Goal: Task Accomplishment & Management: Manage account settings

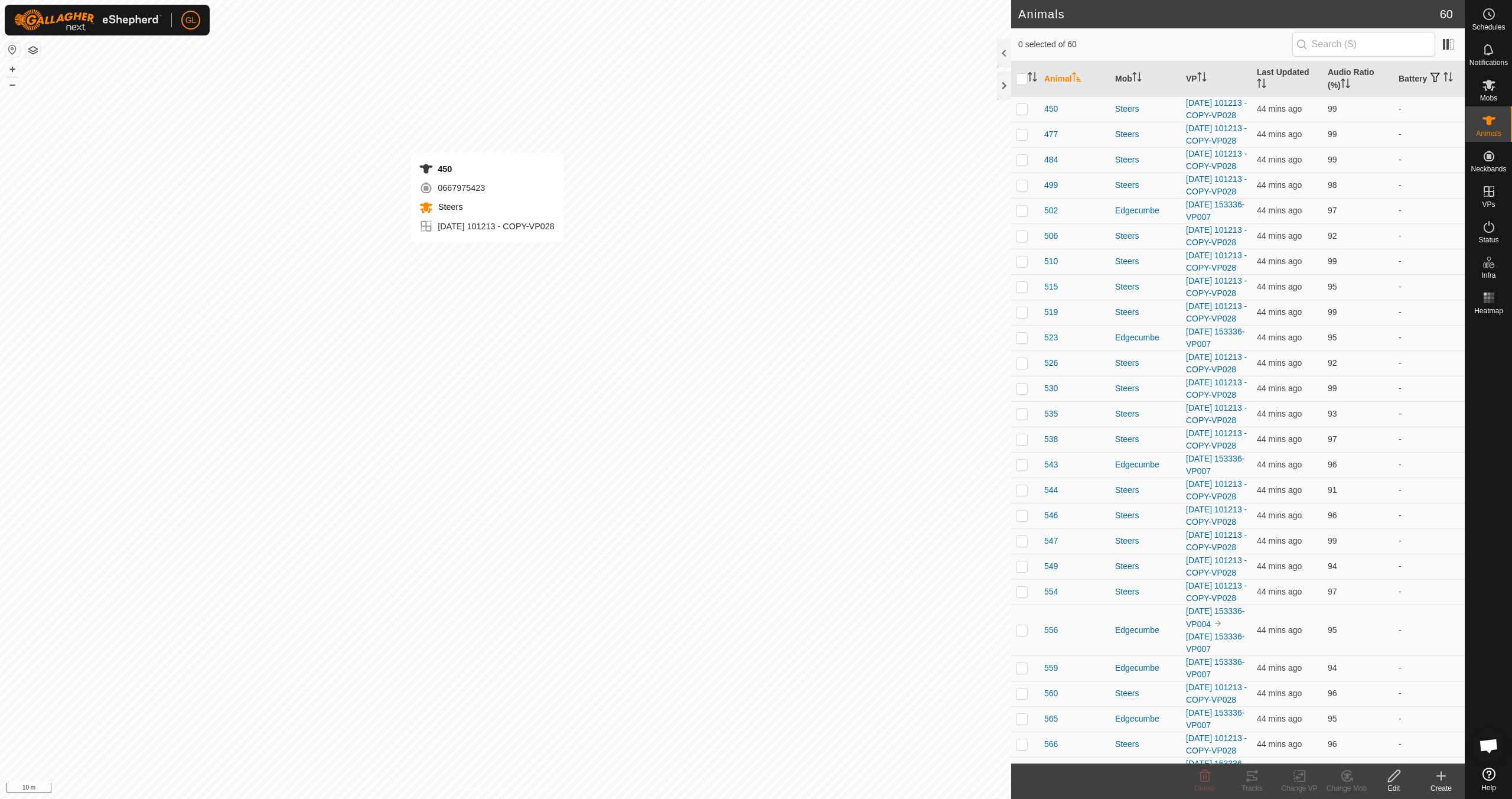
checkbox input "true"
click at [1248, 780] on icon at bounding box center [1252, 775] width 10 height 9
click at [1021, 113] on p-checkbox at bounding box center [1022, 109] width 12 height 9
click at [1261, 780] on tracks-svg-icon at bounding box center [1253, 775] width 47 height 14
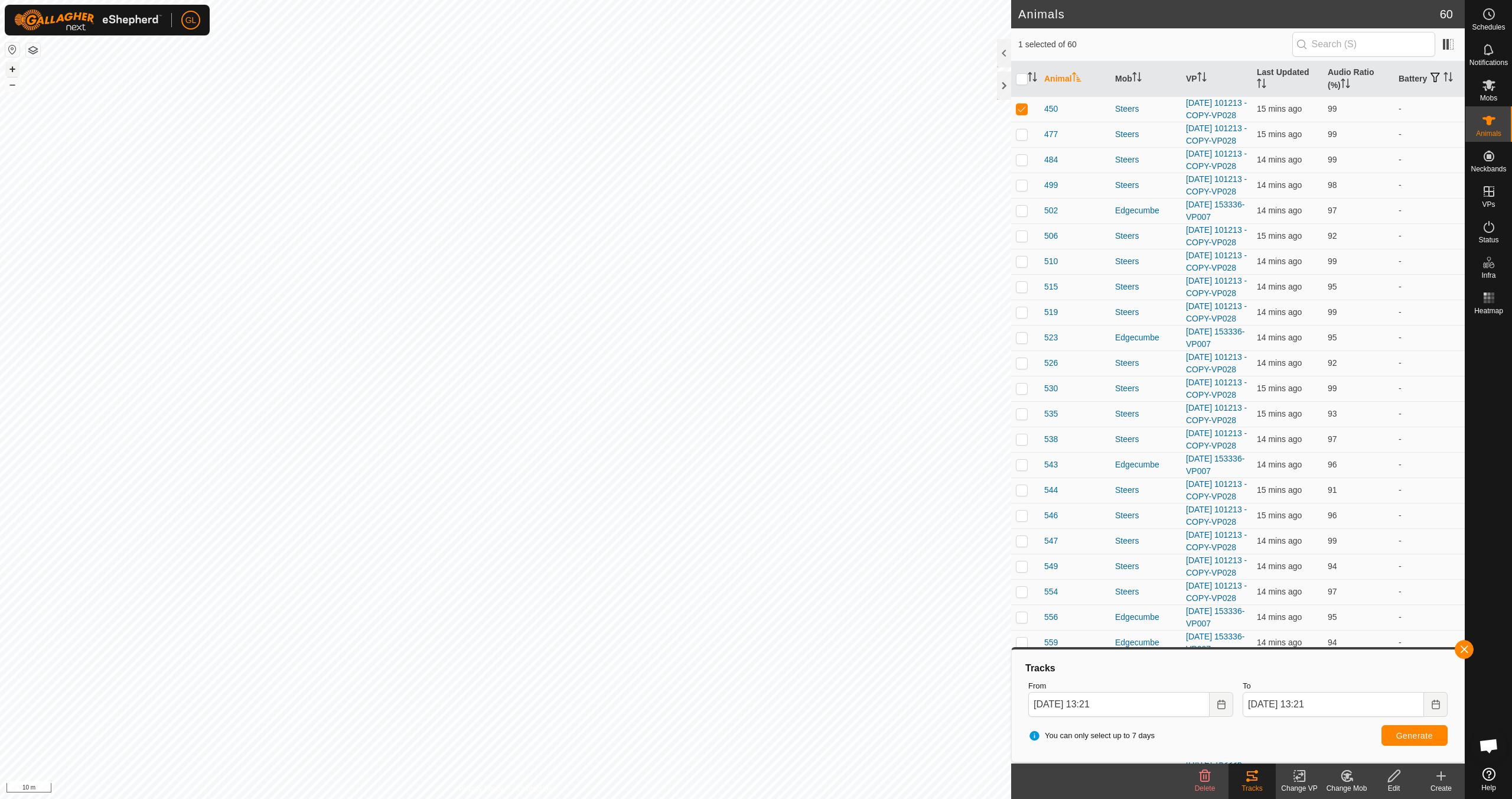
click at [10, 67] on button "+" at bounding box center [13, 69] width 14 height 14
click at [17, 71] on button "+" at bounding box center [13, 69] width 14 height 14
click at [17, 69] on button "+" at bounding box center [13, 69] width 14 height 14
click at [12, 67] on button "+" at bounding box center [13, 69] width 14 height 14
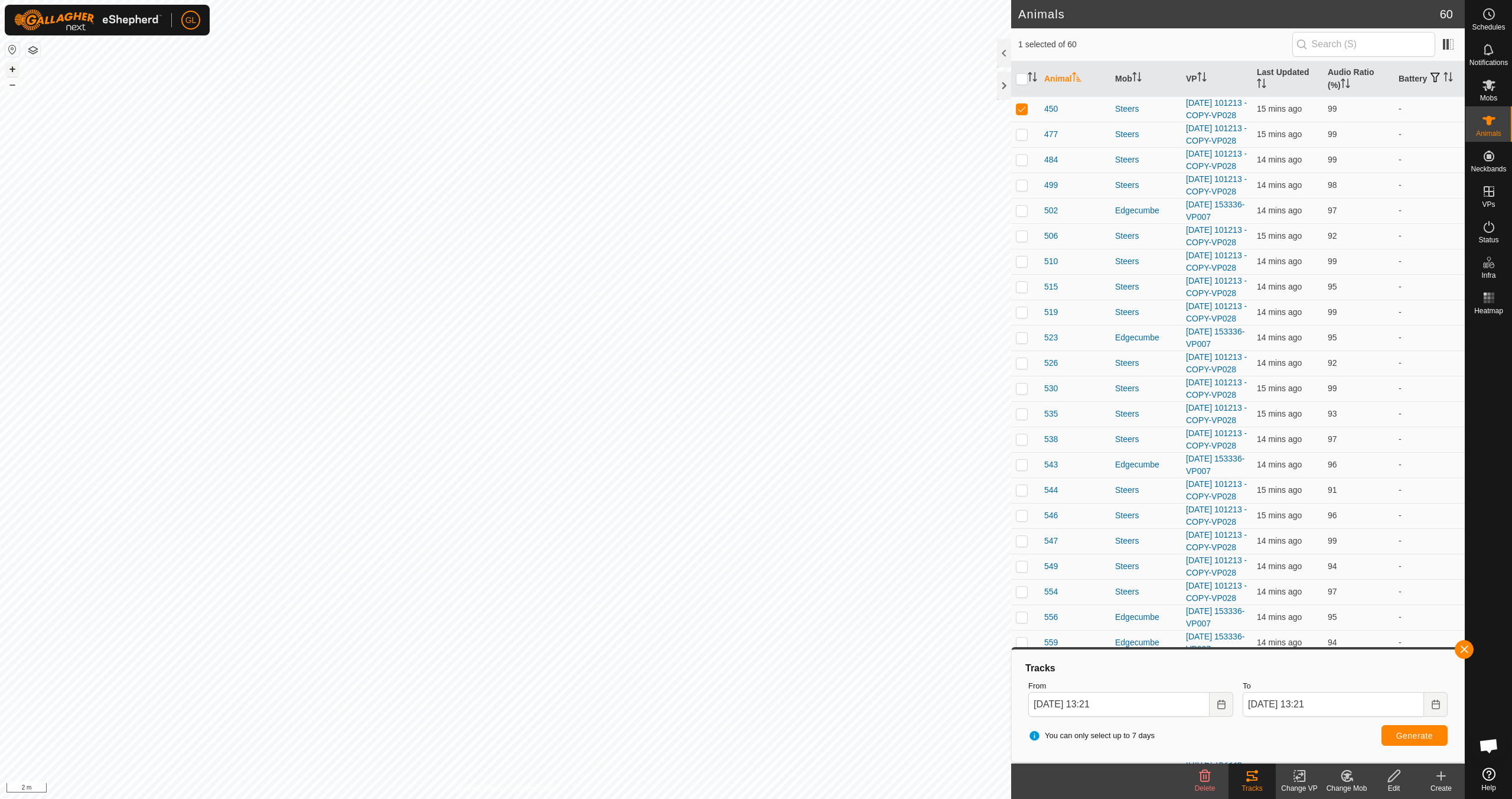
click at [15, 69] on button "+" at bounding box center [13, 69] width 14 height 14
click at [1026, 113] on p-checkbox at bounding box center [1022, 109] width 12 height 9
checkbox input "false"
click at [1462, 644] on button "button" at bounding box center [1465, 649] width 19 height 19
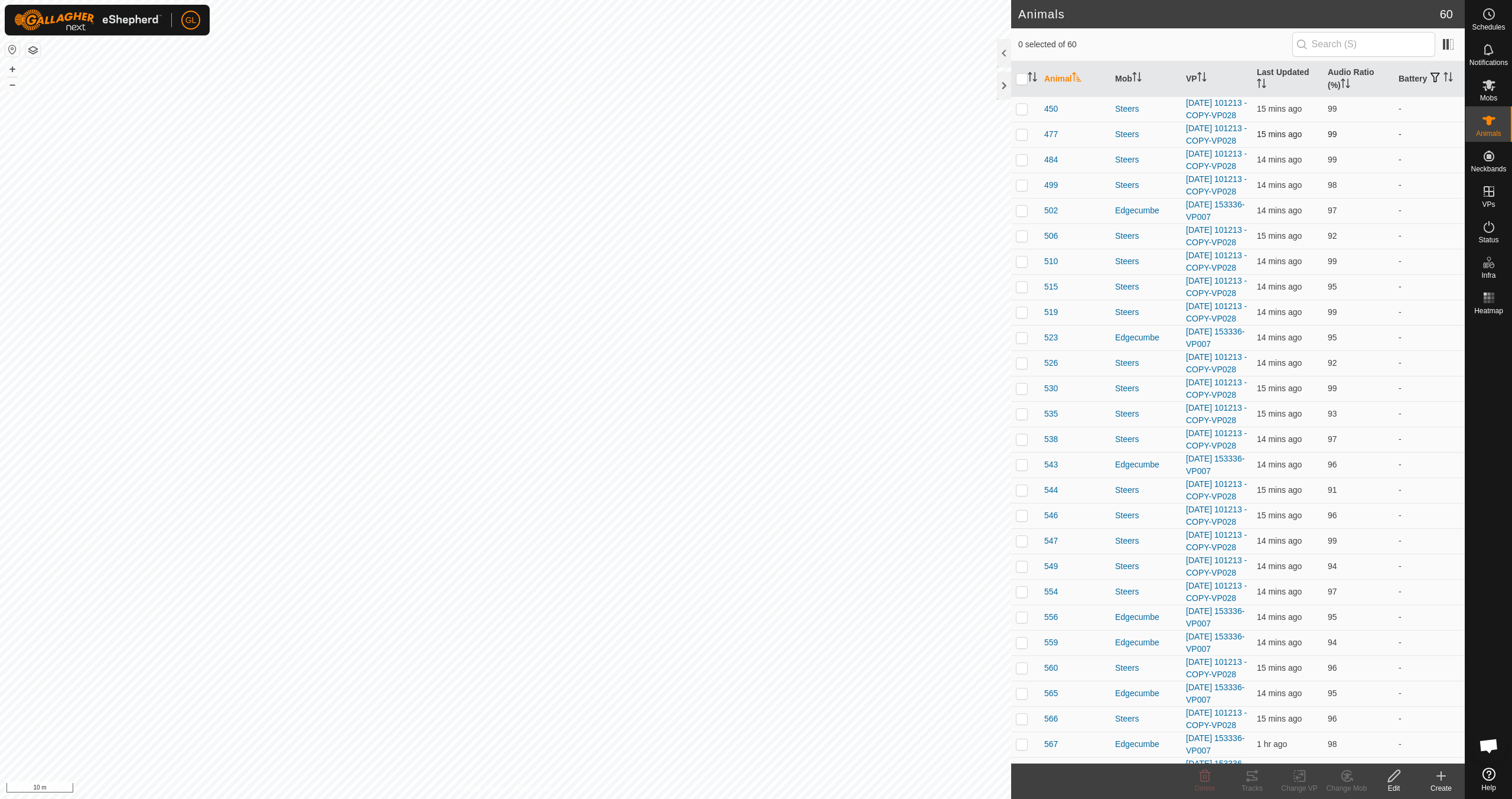
click at [1026, 139] on p-checkbox at bounding box center [1022, 134] width 12 height 9
click at [1252, 773] on icon at bounding box center [1253, 775] width 14 height 14
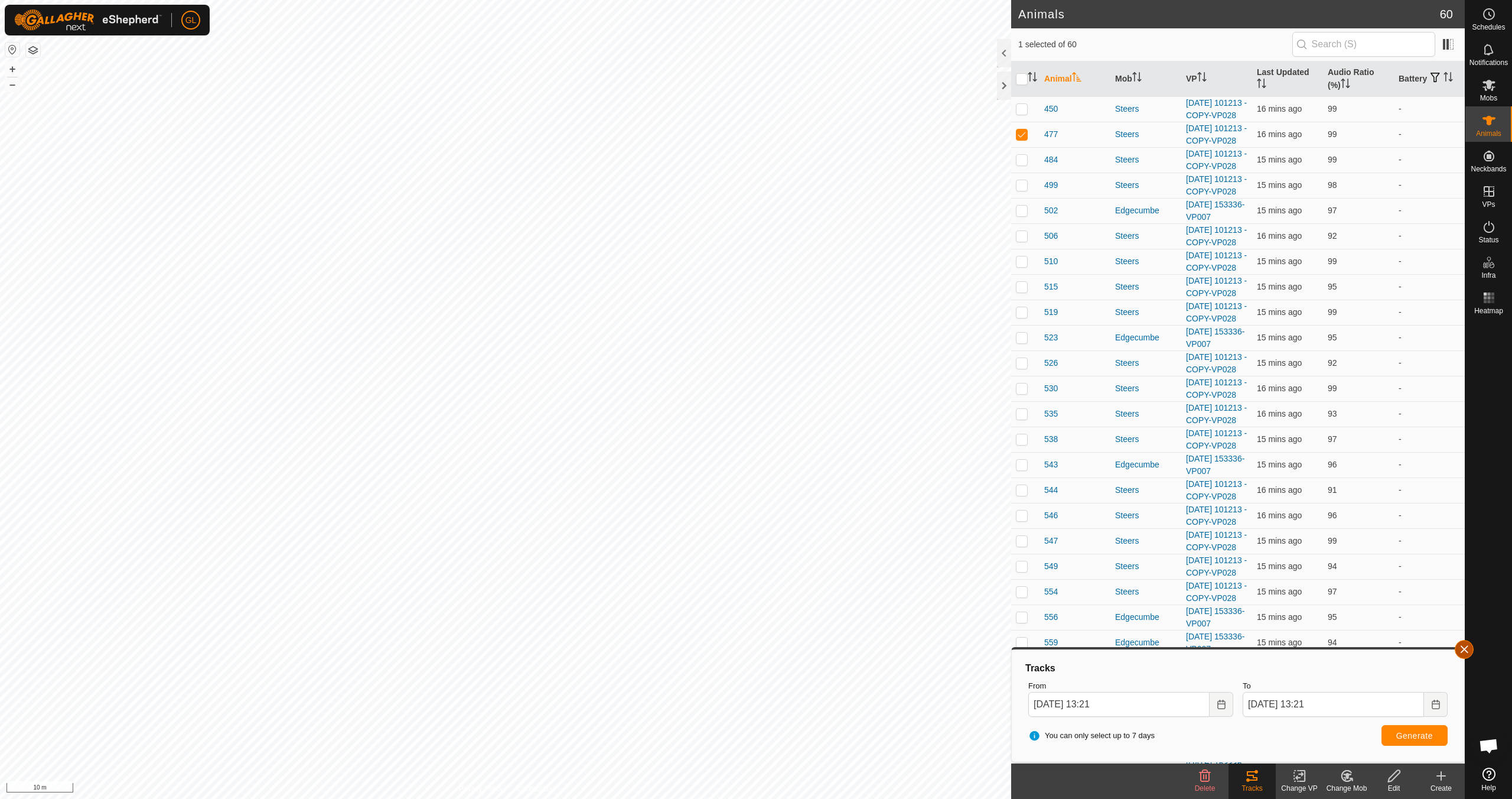
click at [1468, 648] on button "button" at bounding box center [1465, 649] width 19 height 19
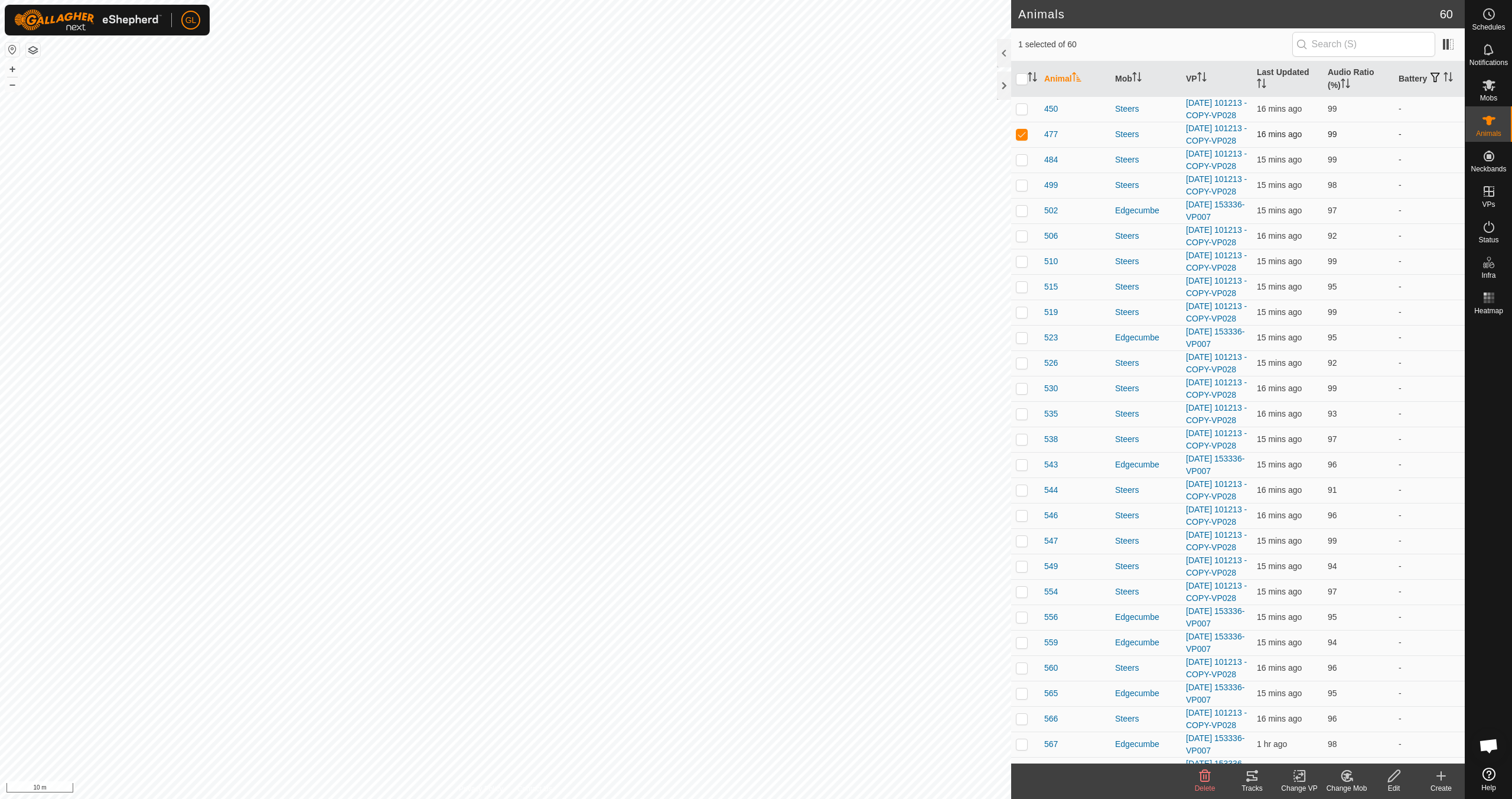
click at [1028, 147] on td at bounding box center [1026, 134] width 28 height 25
checkbox input "false"
click at [1021, 113] on p-checkbox at bounding box center [1022, 109] width 12 height 9
click at [1257, 777] on icon at bounding box center [1252, 775] width 10 height 9
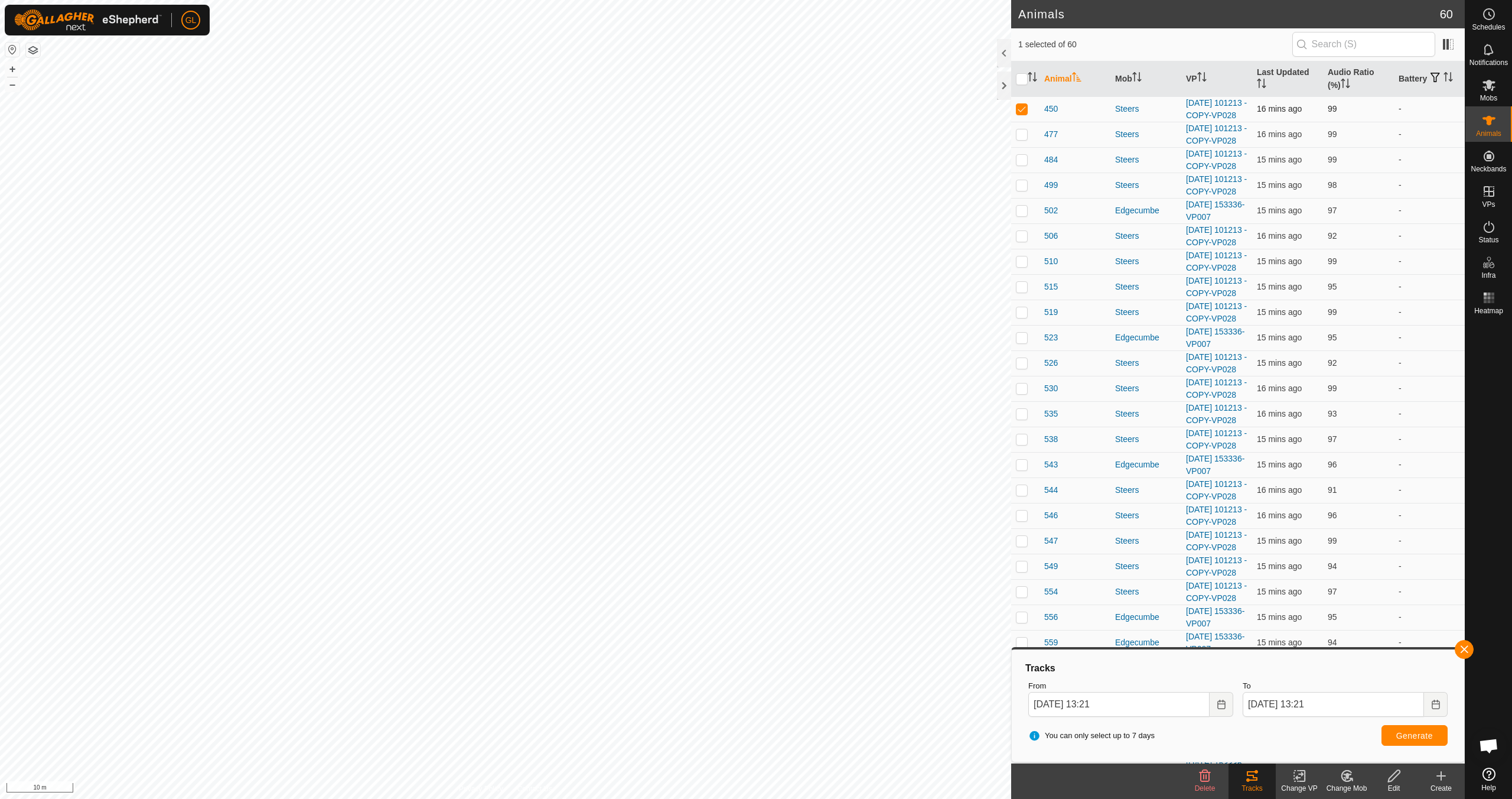
click at [1020, 112] on p-checkbox at bounding box center [1022, 109] width 12 height 9
checkbox input "false"
click at [1472, 649] on button "button" at bounding box center [1465, 649] width 19 height 19
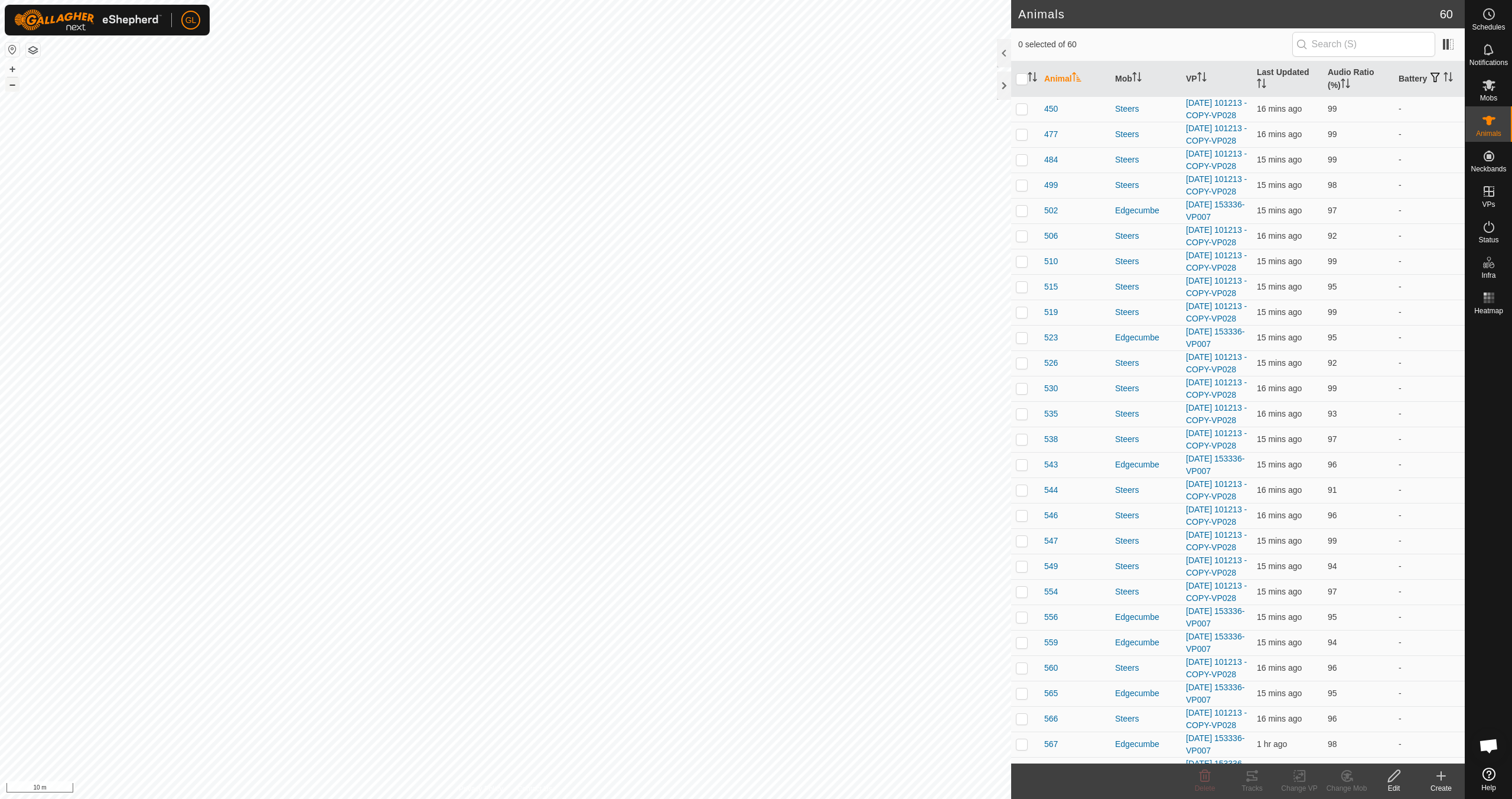
click at [10, 84] on button "–" at bounding box center [13, 84] width 14 height 14
click at [9, 84] on button "–" at bounding box center [13, 84] width 14 height 14
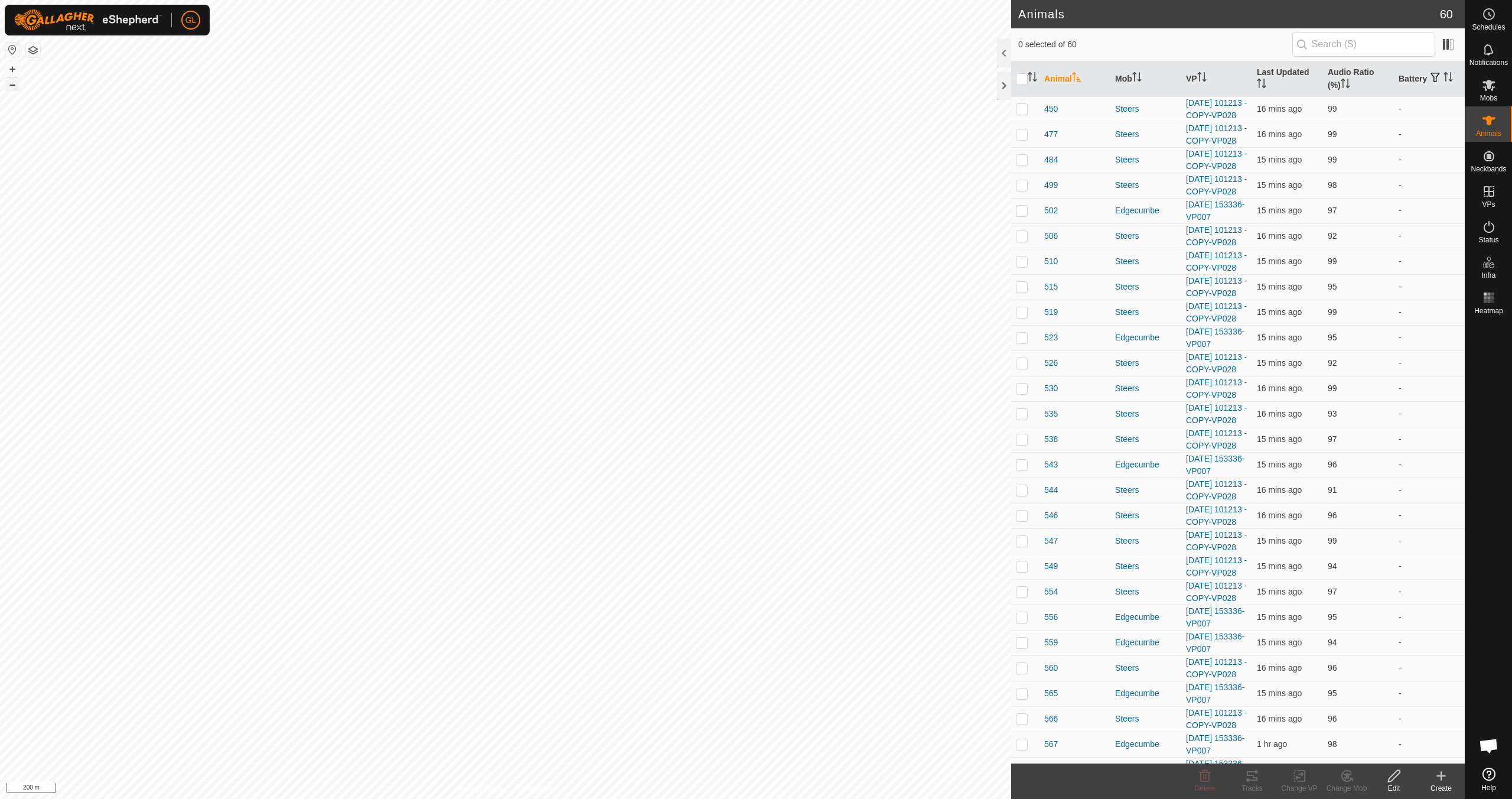
click at [10, 84] on button "–" at bounding box center [13, 84] width 14 height 14
click at [7, 68] on button "+" at bounding box center [13, 69] width 14 height 14
click at [13, 69] on button "+" at bounding box center [13, 69] width 14 height 14
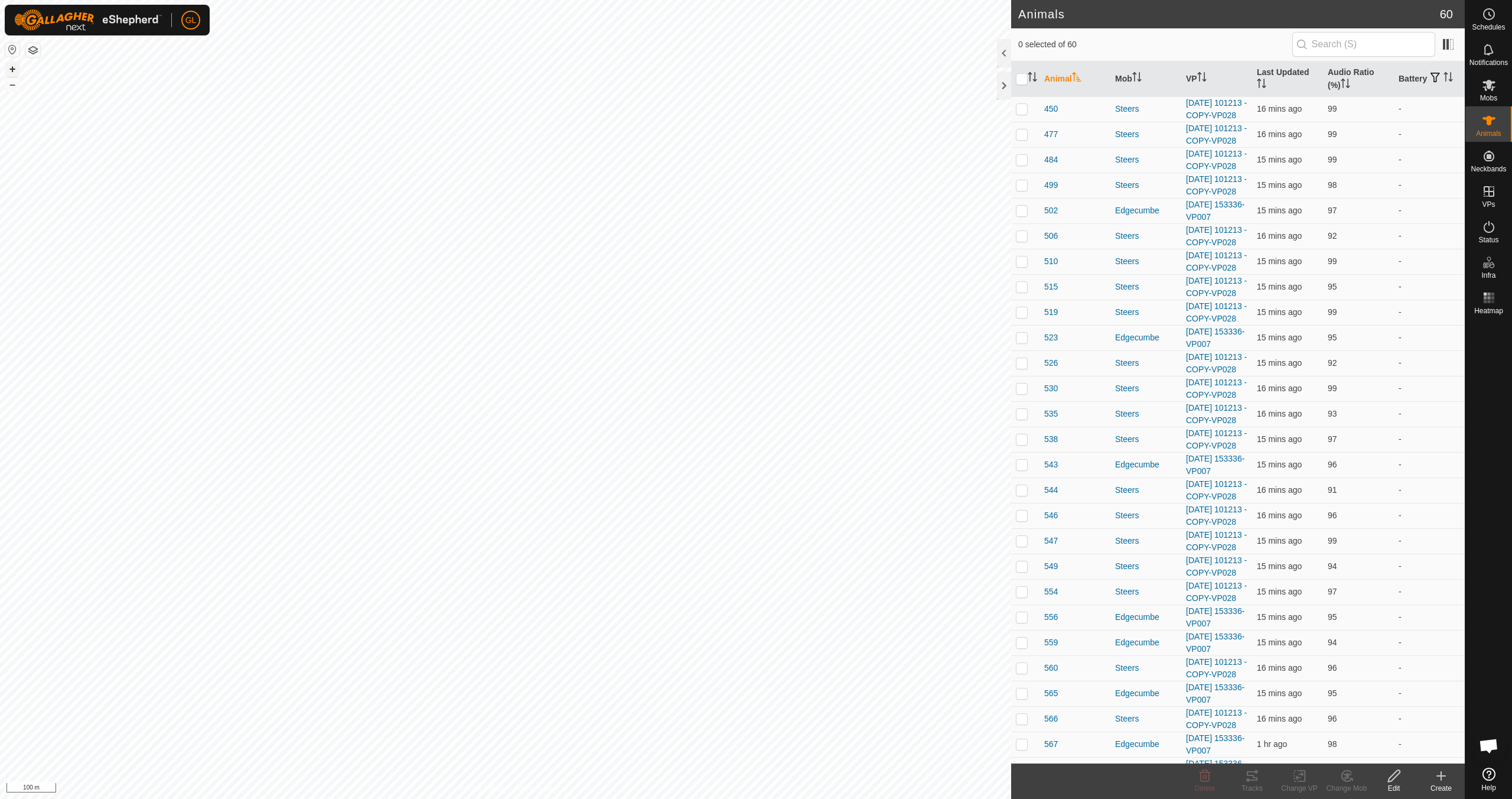
click at [13, 72] on button "+" at bounding box center [13, 69] width 14 height 14
click at [1422, 193] on link "In Rotation" at bounding box center [1414, 191] width 101 height 24
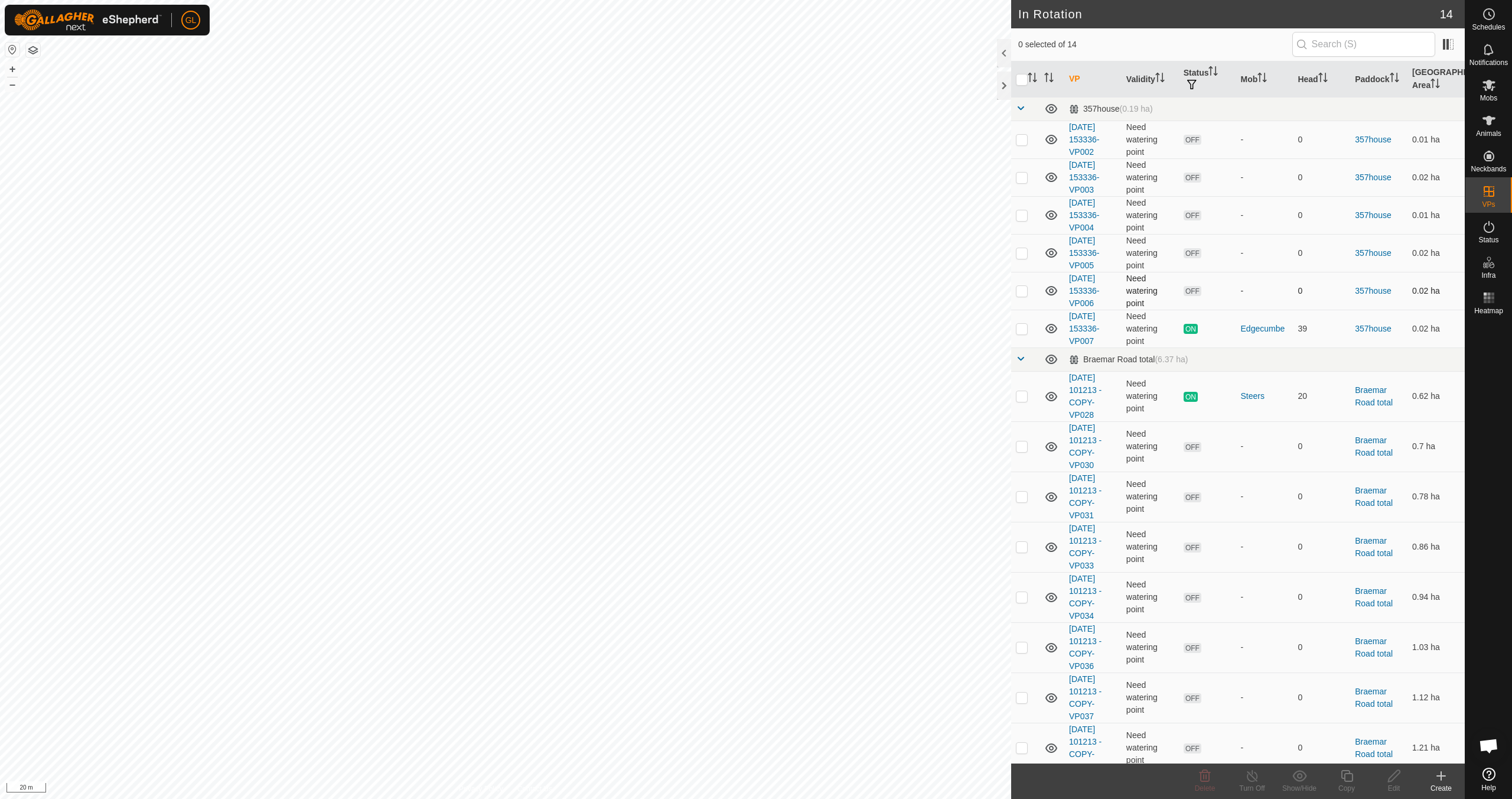
click at [1023, 292] on p-checkbox at bounding box center [1022, 291] width 12 height 9
click at [1023, 292] on p-checkbox at bounding box center [1022, 291] width 12 height 9
checkbox input "false"
click at [1020, 254] on p-checkbox at bounding box center [1022, 253] width 12 height 9
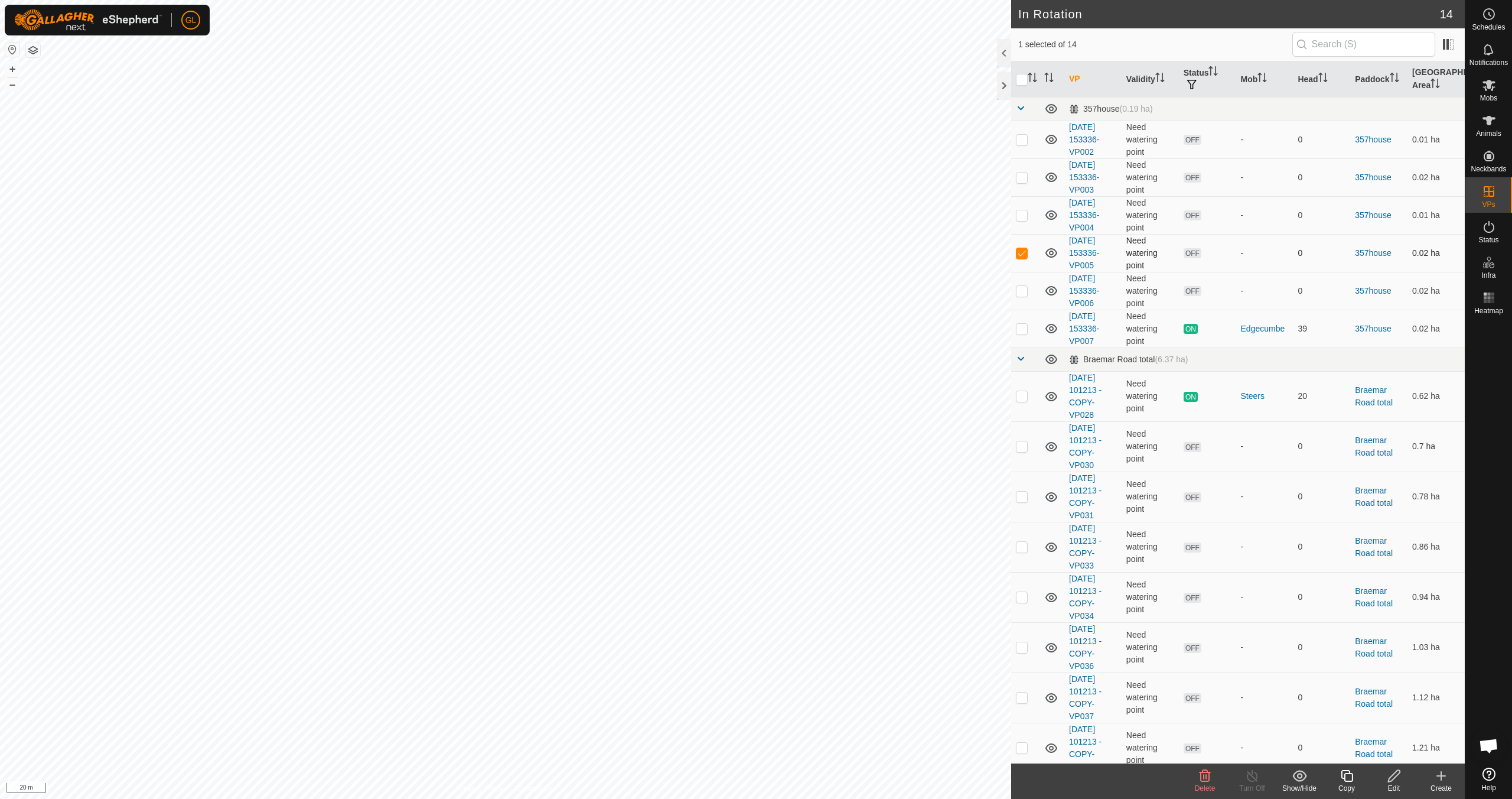
checkbox input "false"
click at [1023, 220] on td at bounding box center [1026, 215] width 28 height 38
checkbox input "false"
click at [1024, 180] on p-checkbox at bounding box center [1022, 177] width 12 height 9
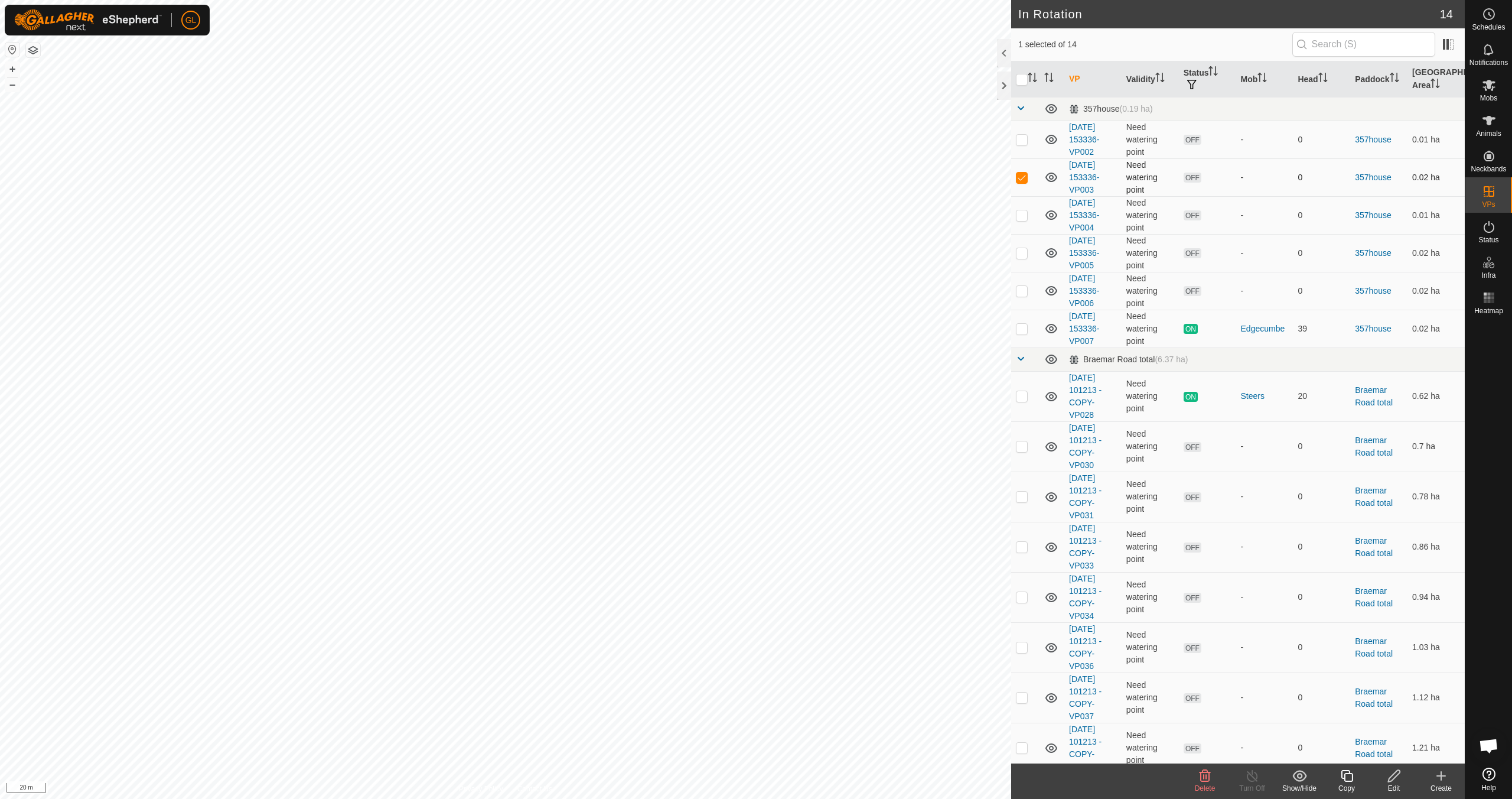
click at [1024, 181] on p-checkbox at bounding box center [1022, 177] width 12 height 9
checkbox input "false"
click at [1027, 139] on p-checkbox at bounding box center [1022, 139] width 12 height 9
click at [1027, 139] on p-checkbox at bounding box center [1022, 139] width 12 height 9
checkbox input "false"
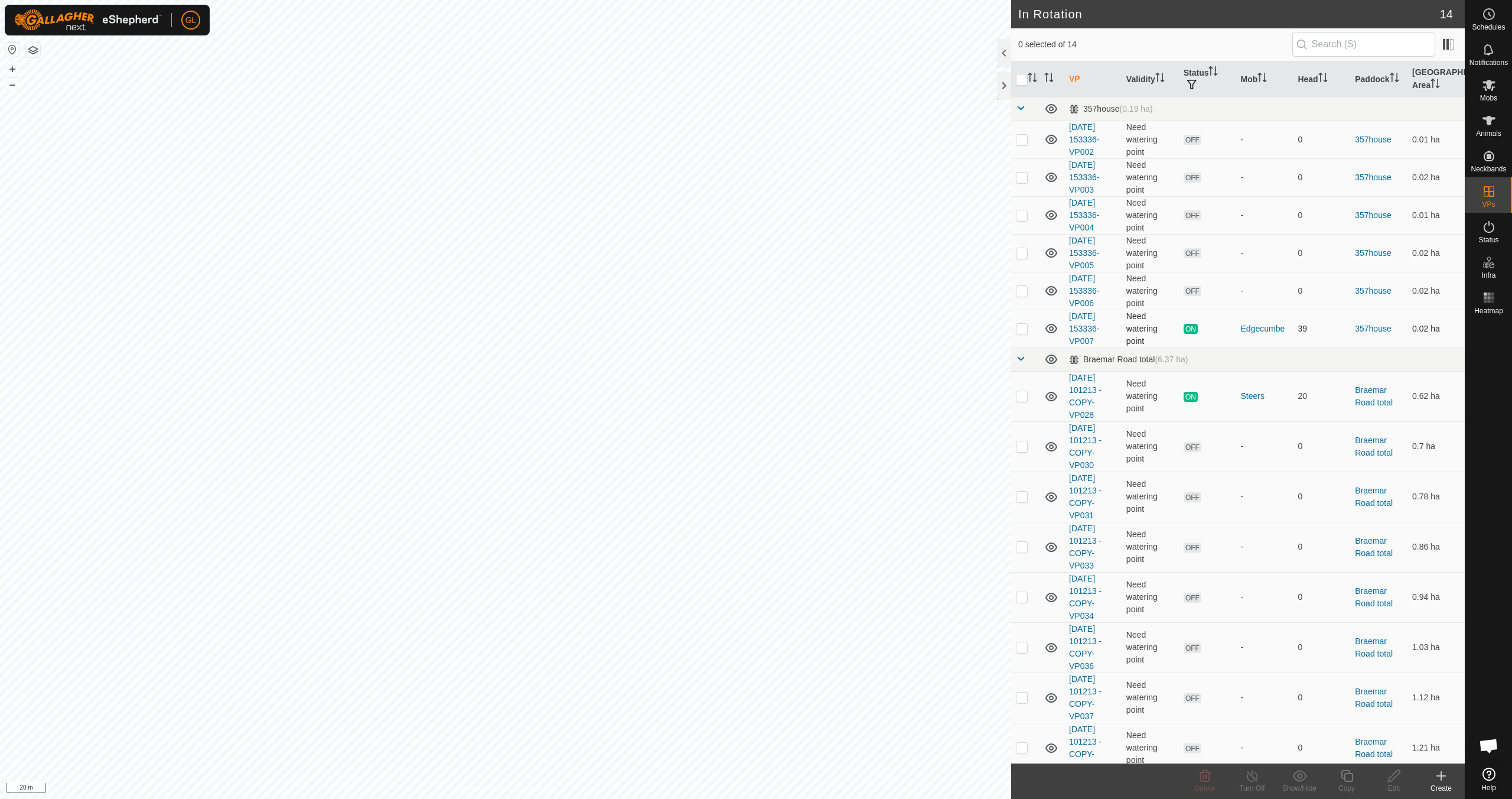
click at [1020, 329] on p-checkbox at bounding box center [1022, 329] width 12 height 9
checkbox input "true"
click at [1345, 784] on div "Copy" at bounding box center [1347, 787] width 47 height 10
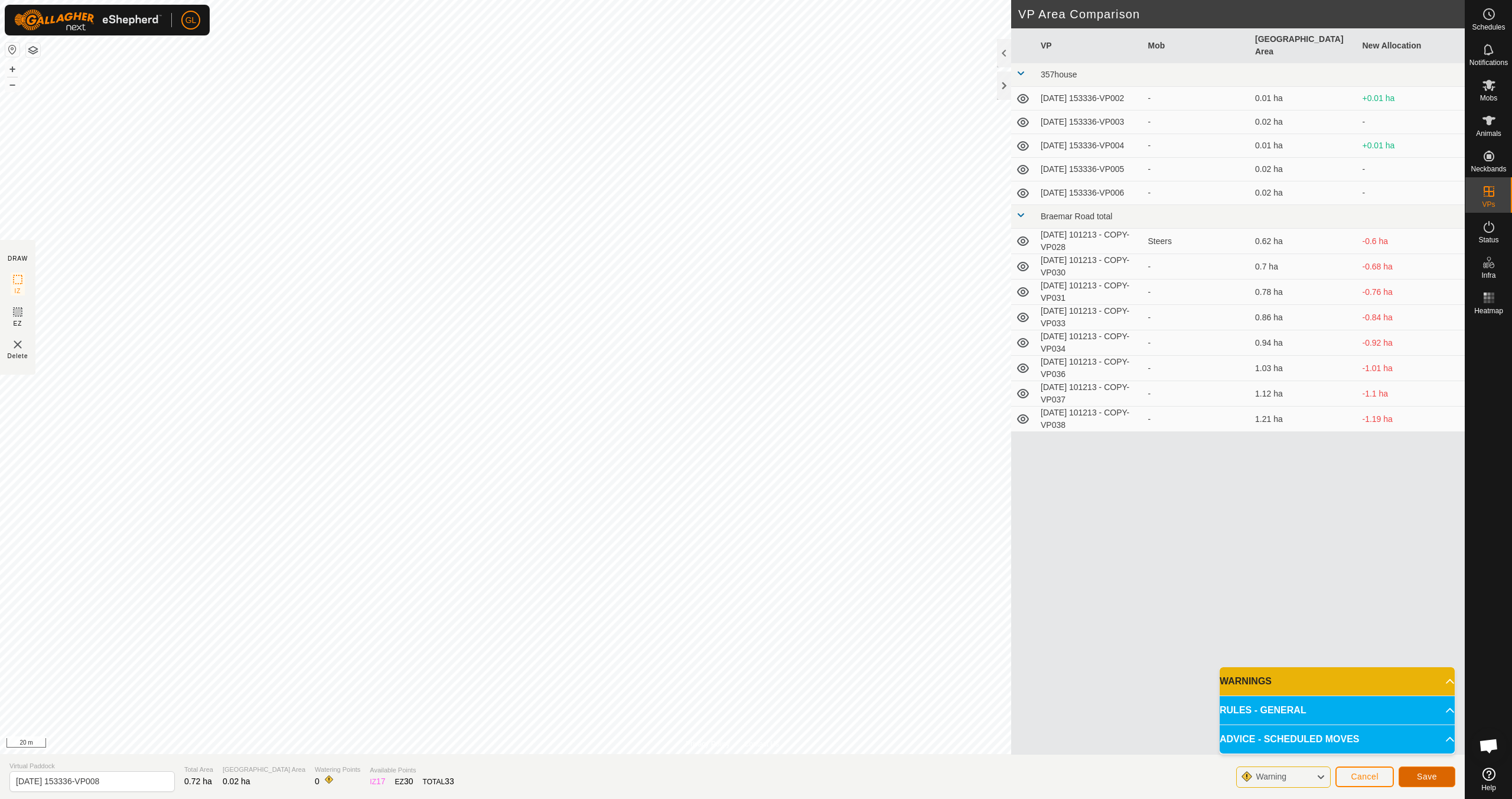
click at [1425, 775] on span "Save" at bounding box center [1427, 776] width 20 height 9
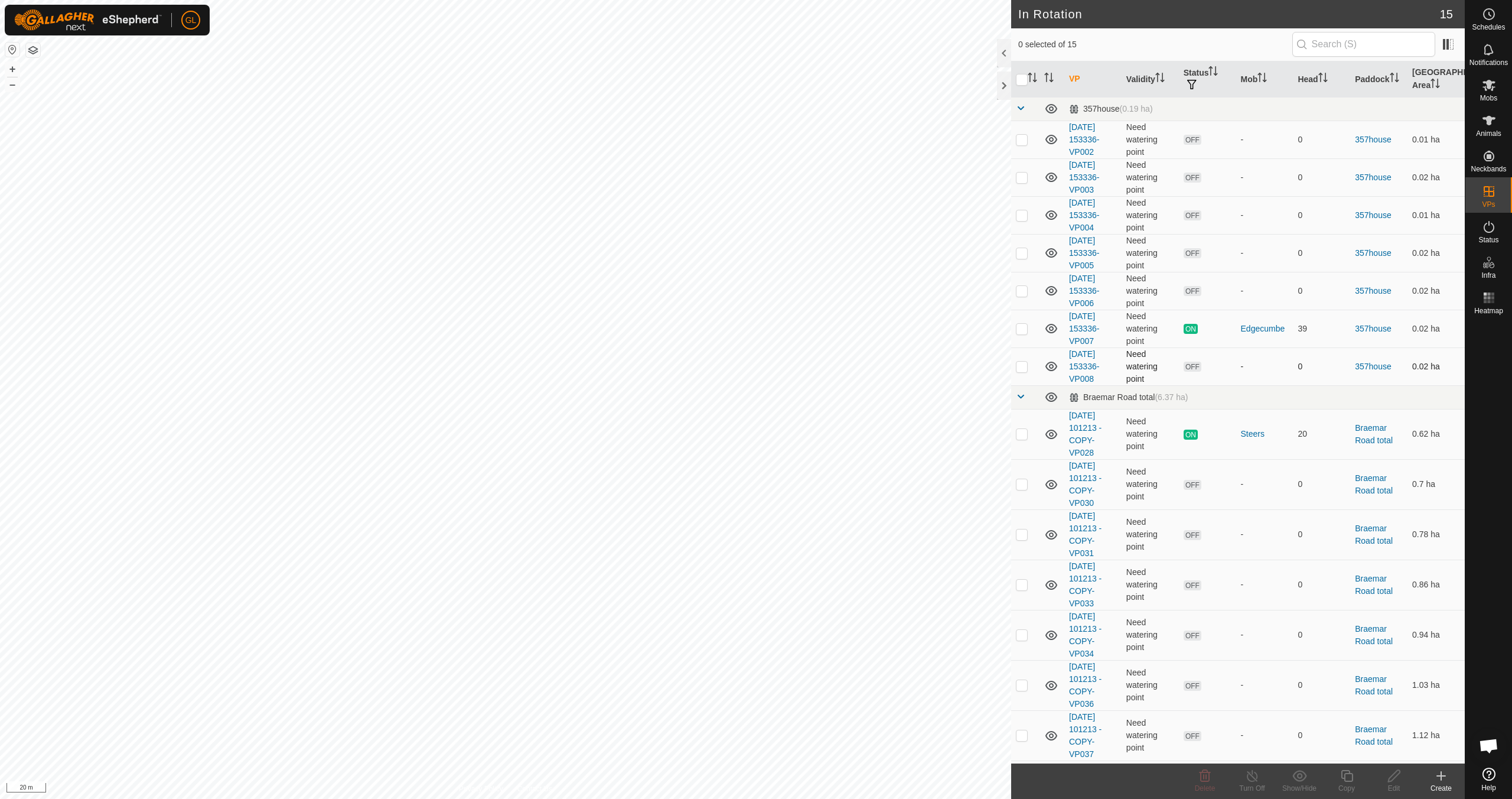
click at [1026, 366] on p-checkbox at bounding box center [1022, 366] width 12 height 9
checkbox input "false"
click at [1023, 288] on p-checkbox at bounding box center [1022, 291] width 12 height 9
checkbox input "true"
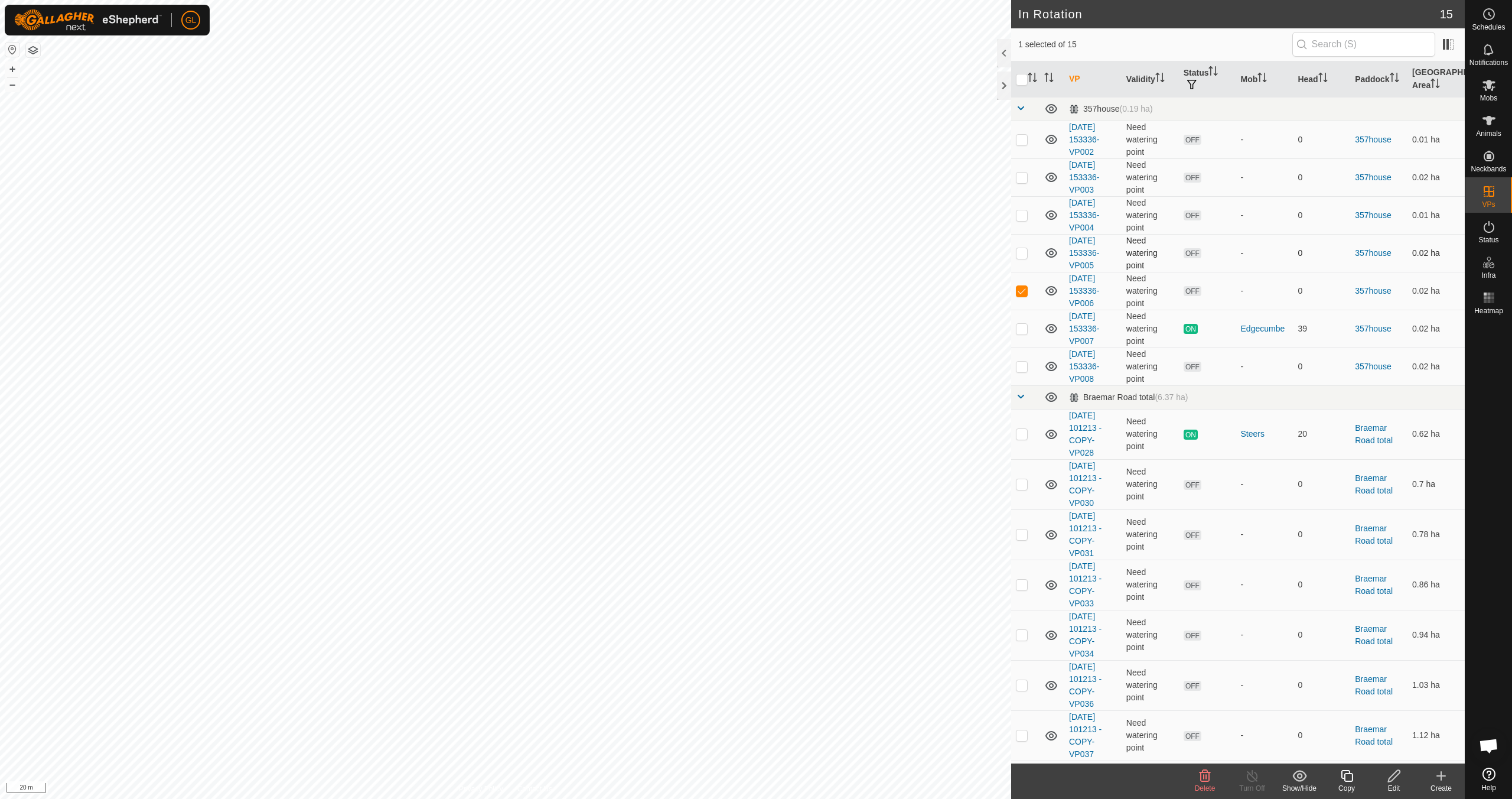
click at [1022, 252] on p-checkbox at bounding box center [1022, 253] width 12 height 9
checkbox input "true"
click at [1023, 215] on p-checkbox at bounding box center [1022, 215] width 12 height 9
checkbox input "true"
click at [1019, 289] on p-checkbox at bounding box center [1022, 291] width 12 height 9
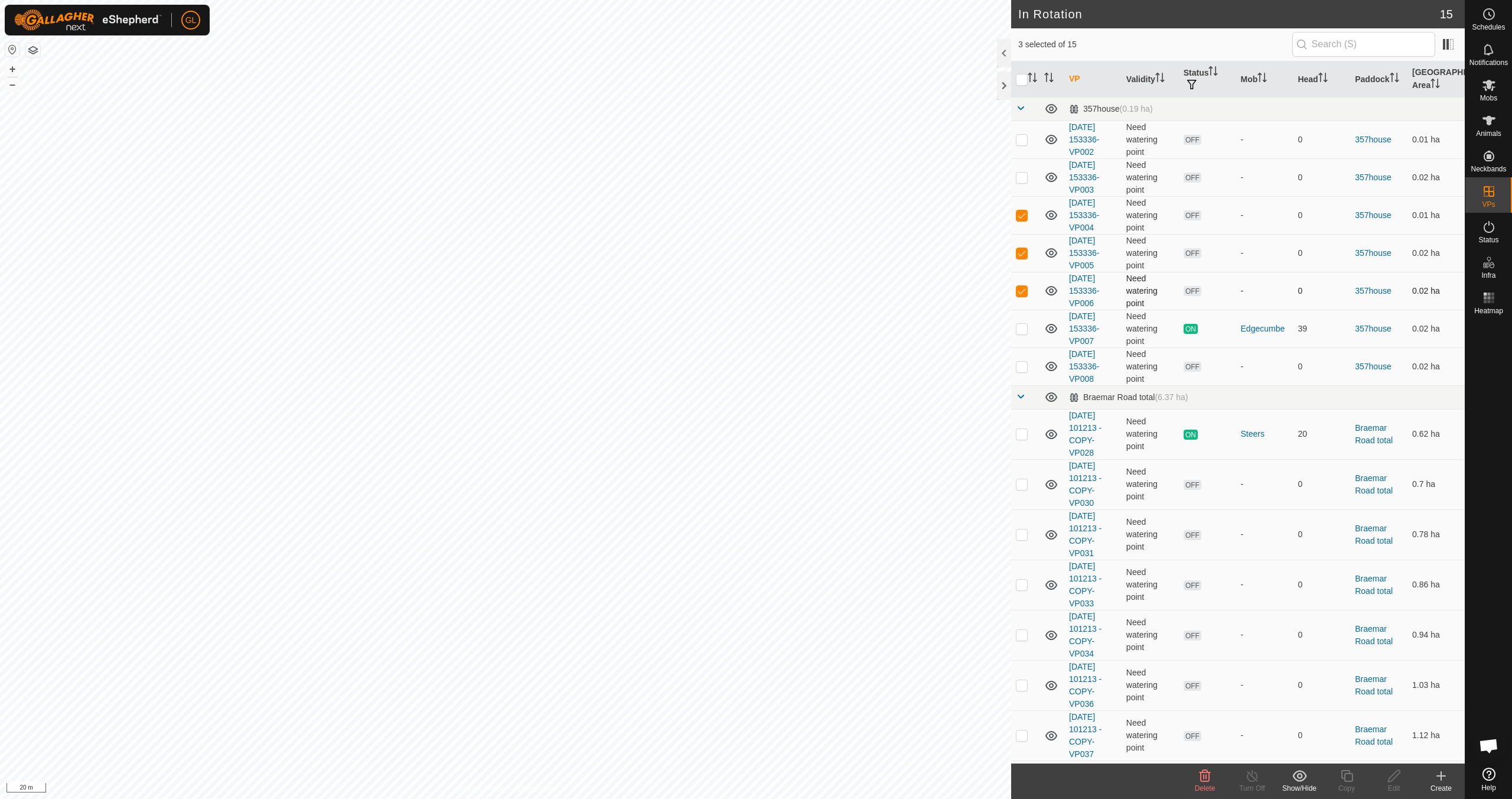
checkbox input "false"
click at [1021, 252] on p-checkbox at bounding box center [1022, 253] width 12 height 9
checkbox input "false"
click at [1021, 214] on p-checkbox at bounding box center [1022, 215] width 12 height 9
checkbox input "false"
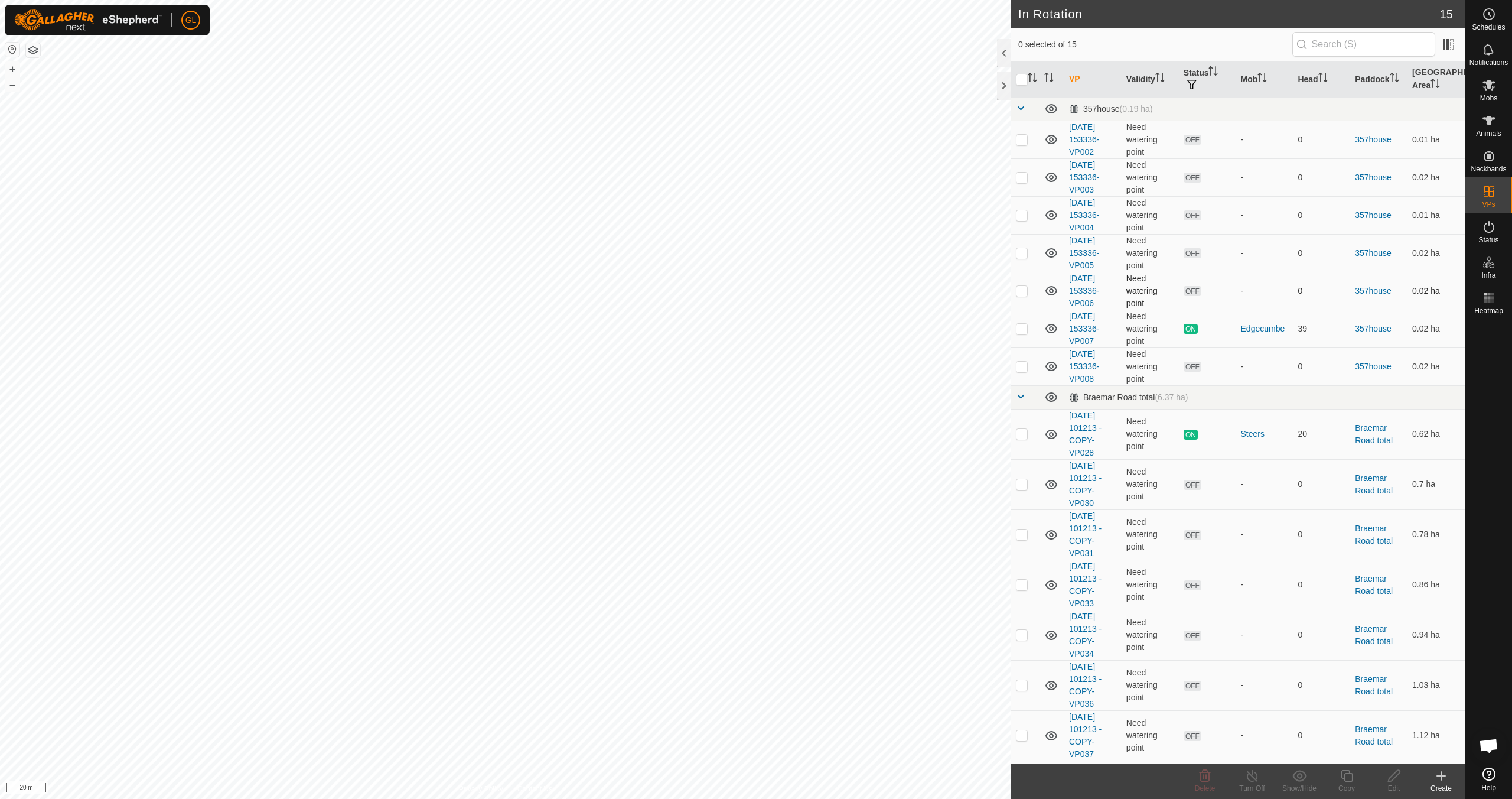
click at [1023, 292] on p-checkbox at bounding box center [1022, 291] width 12 height 9
click at [1025, 286] on p-checkbox at bounding box center [1022, 291] width 12 height 9
checkbox input "false"
click at [1490, 92] on es-mob-svg-icon at bounding box center [1489, 85] width 21 height 19
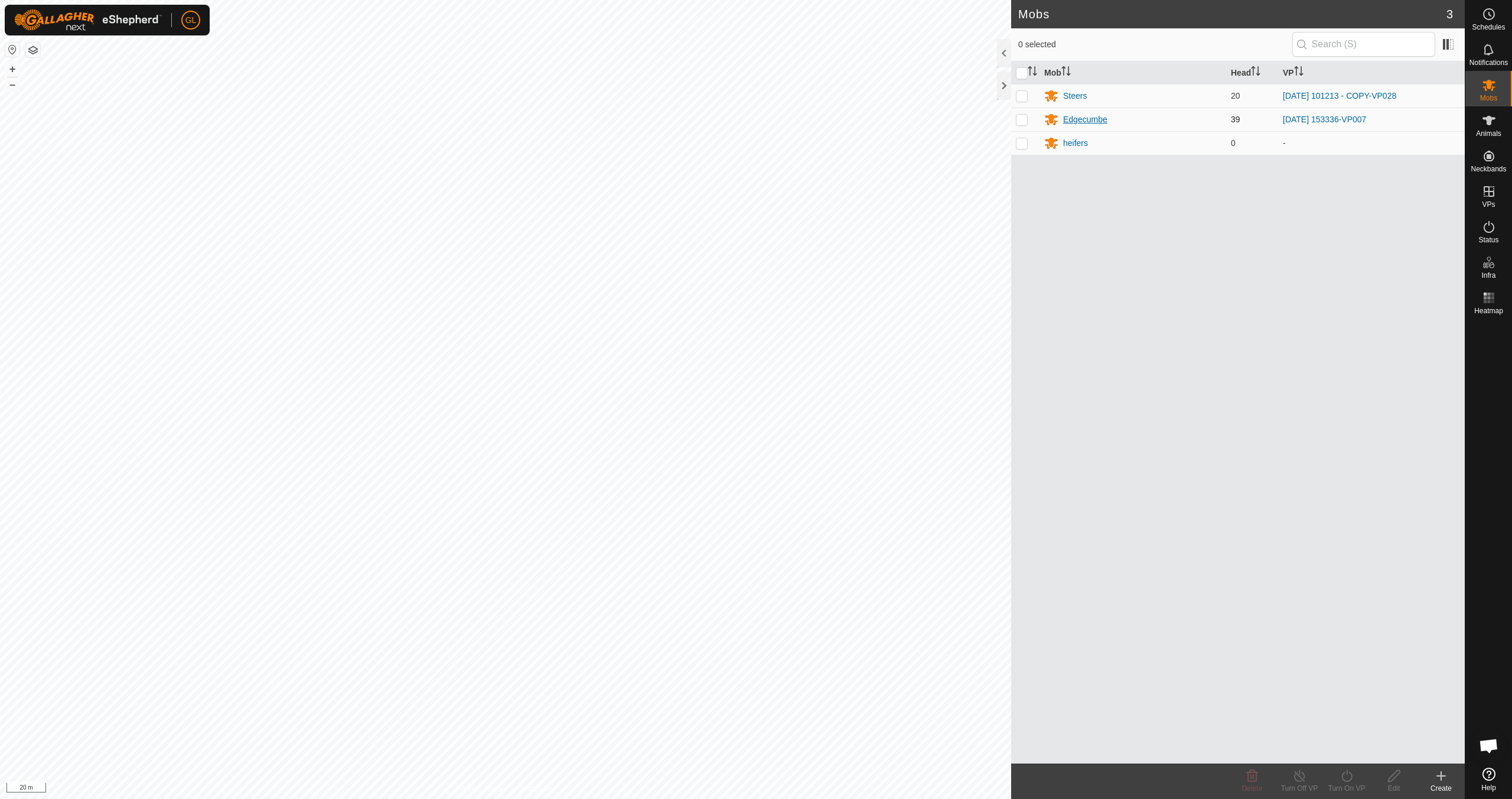
click at [1076, 117] on div "Edgecumbe" at bounding box center [1086, 120] width 44 height 13
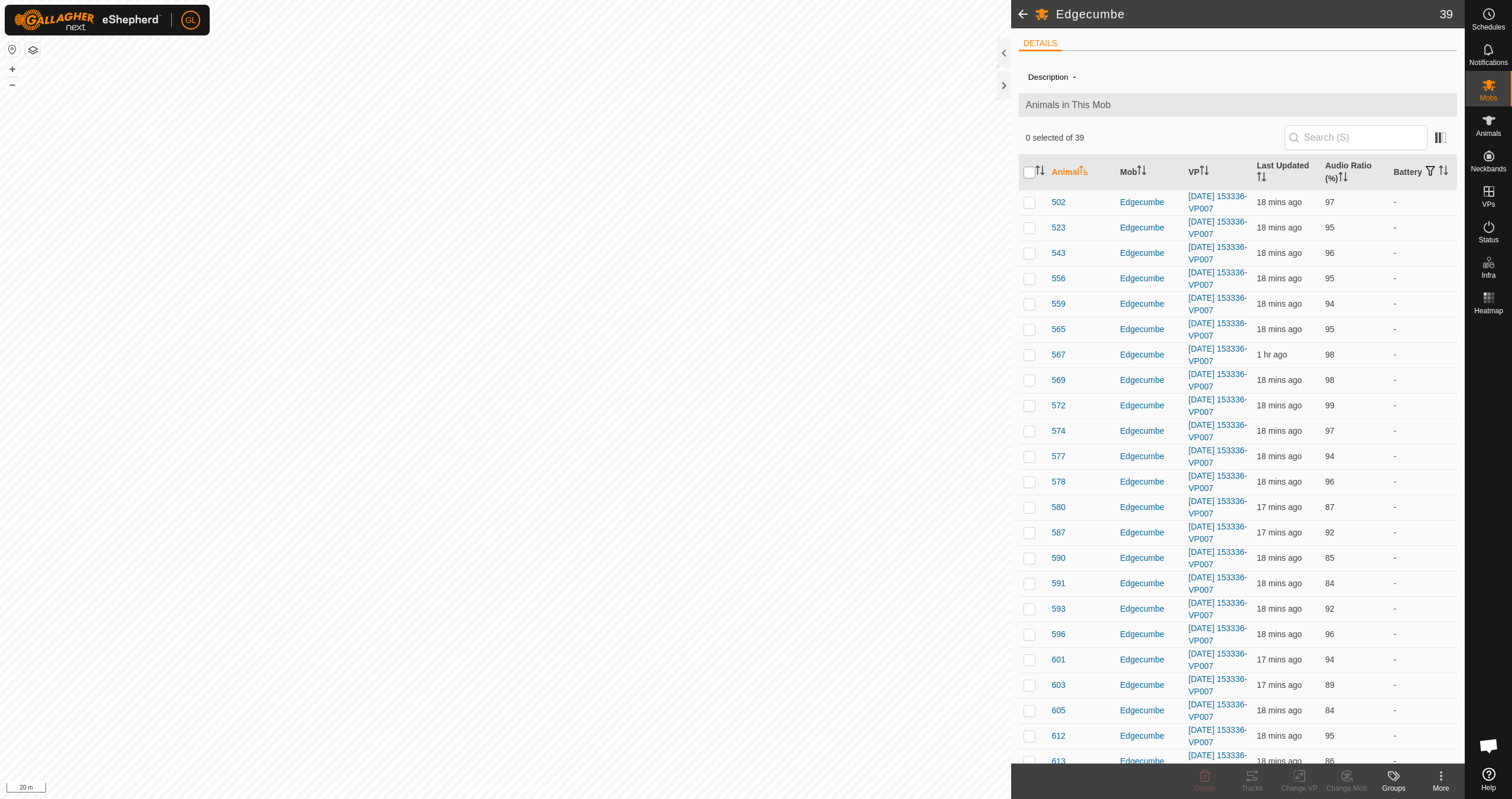
click at [1028, 173] on input "checkbox" at bounding box center [1029, 172] width 12 height 12
checkbox input "true"
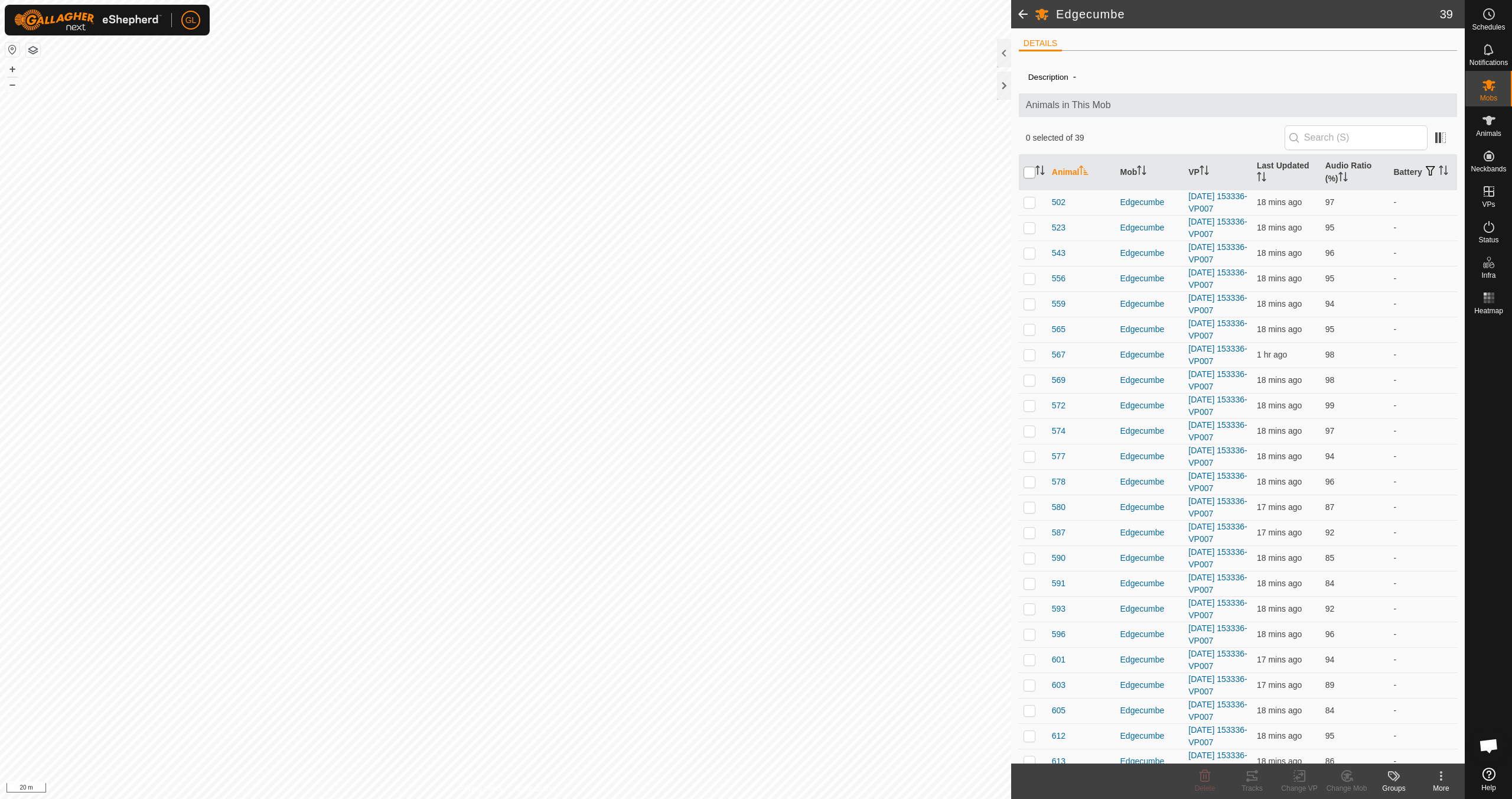
checkbox input "true"
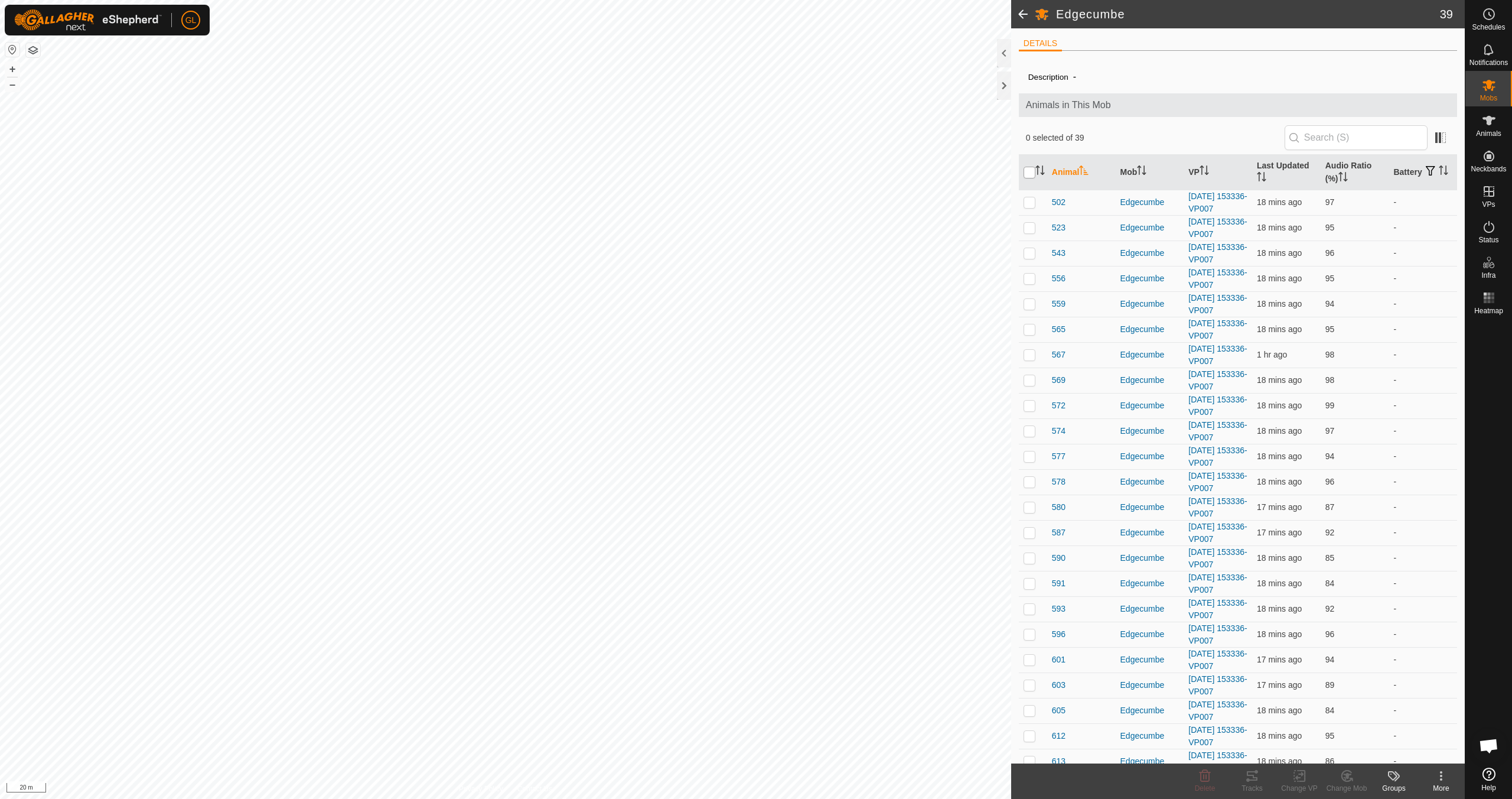
checkbox input "true"
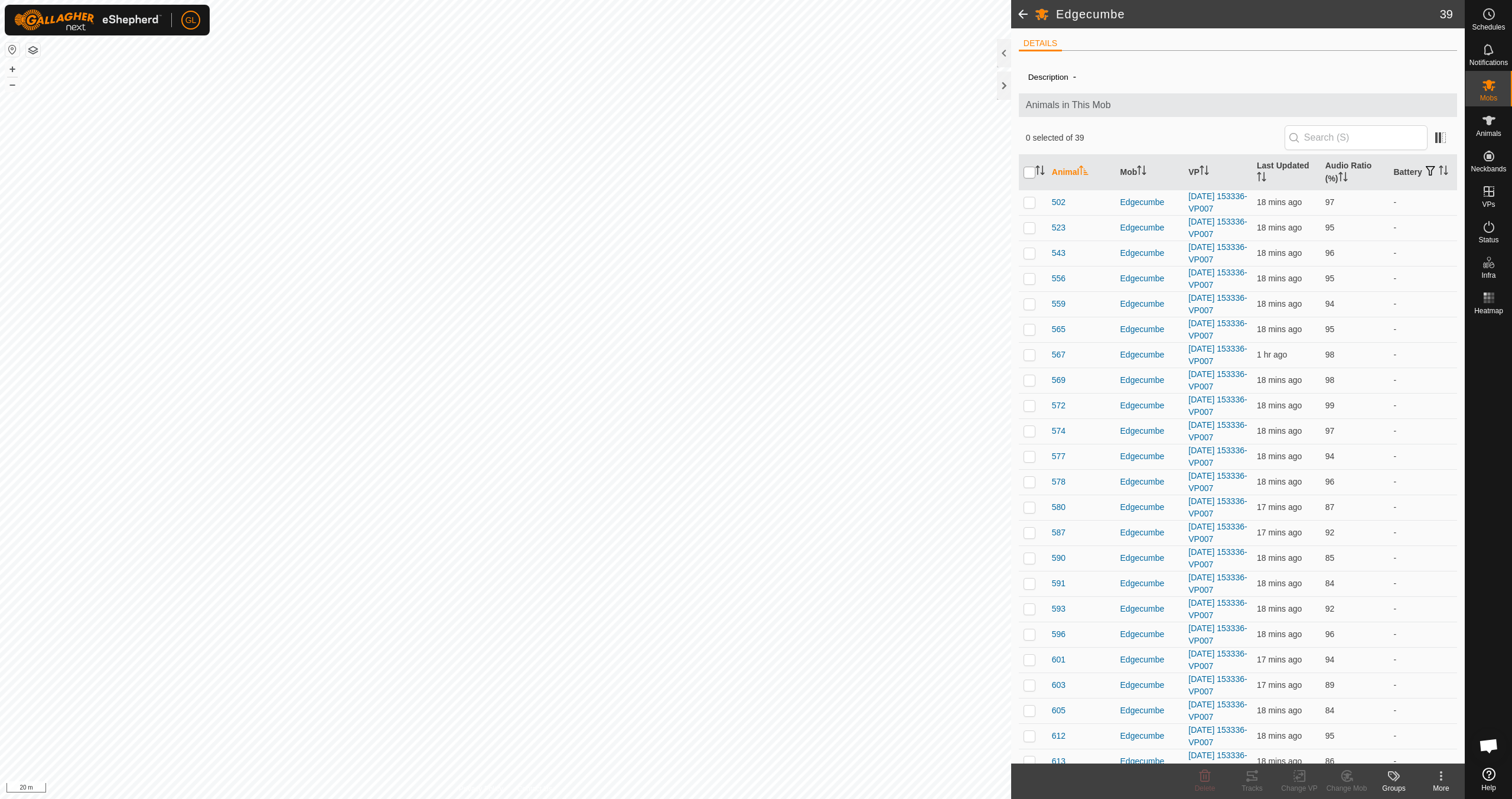
checkbox input "true"
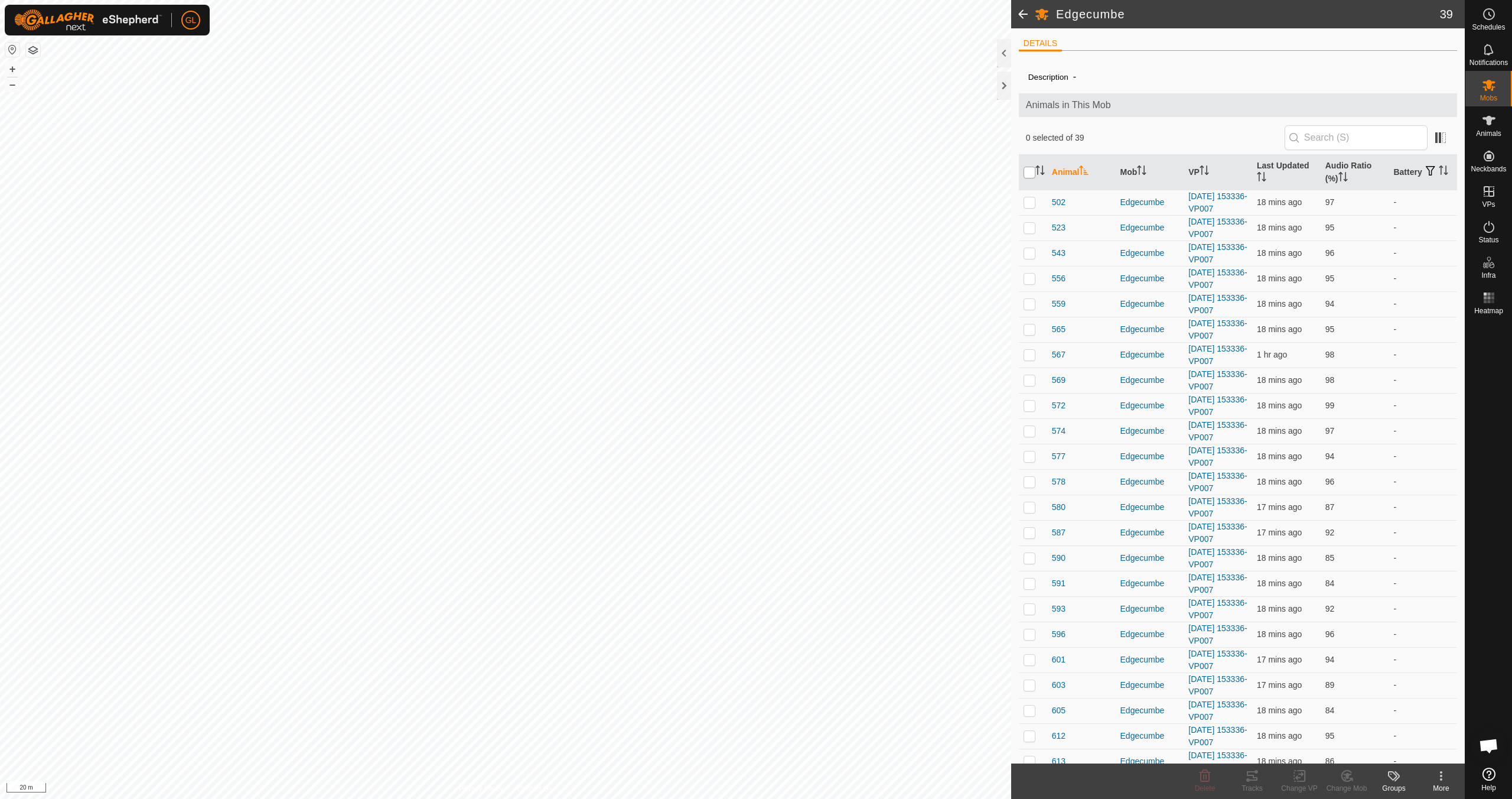
checkbox input "true"
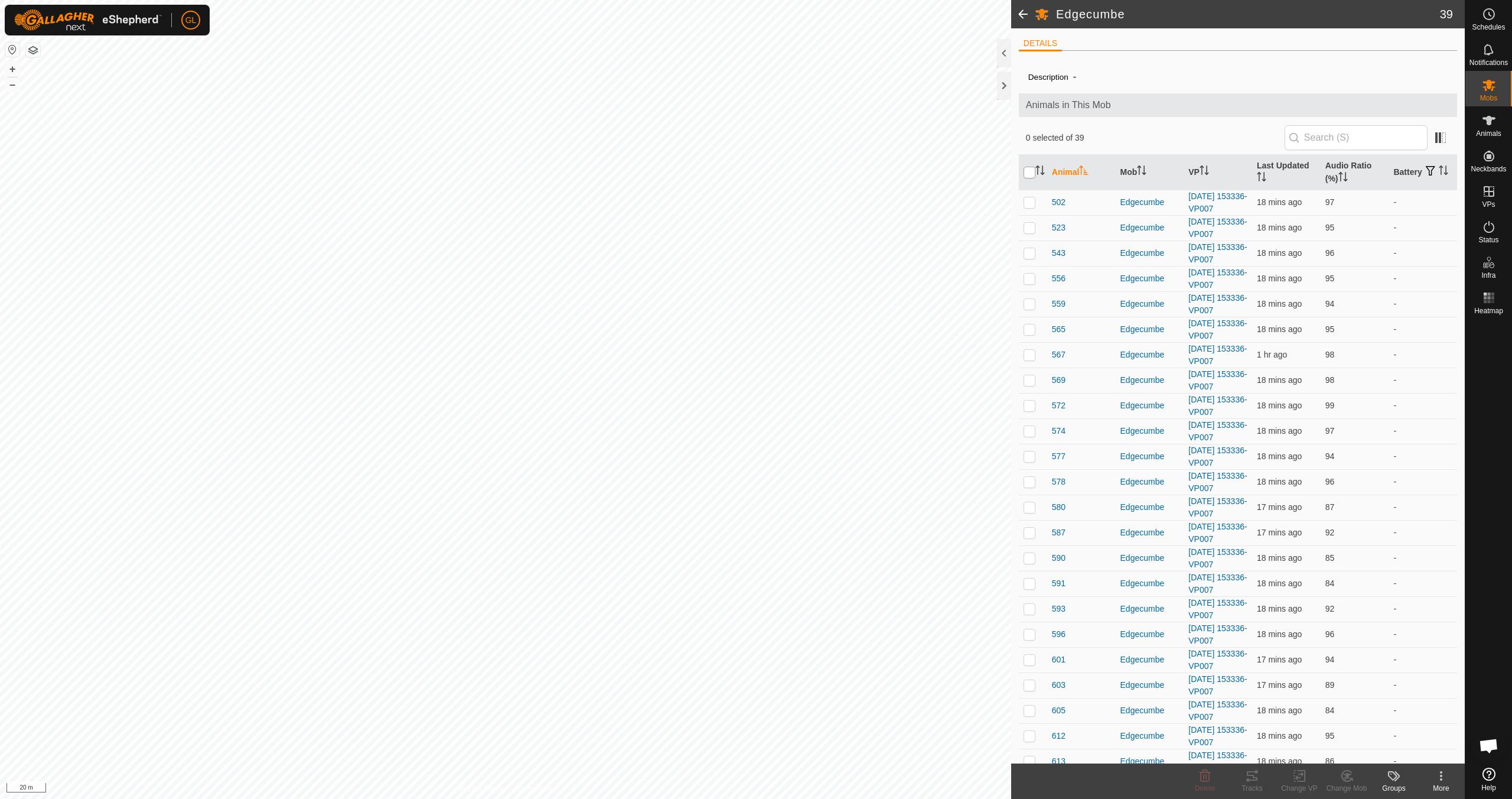
checkbox input "true"
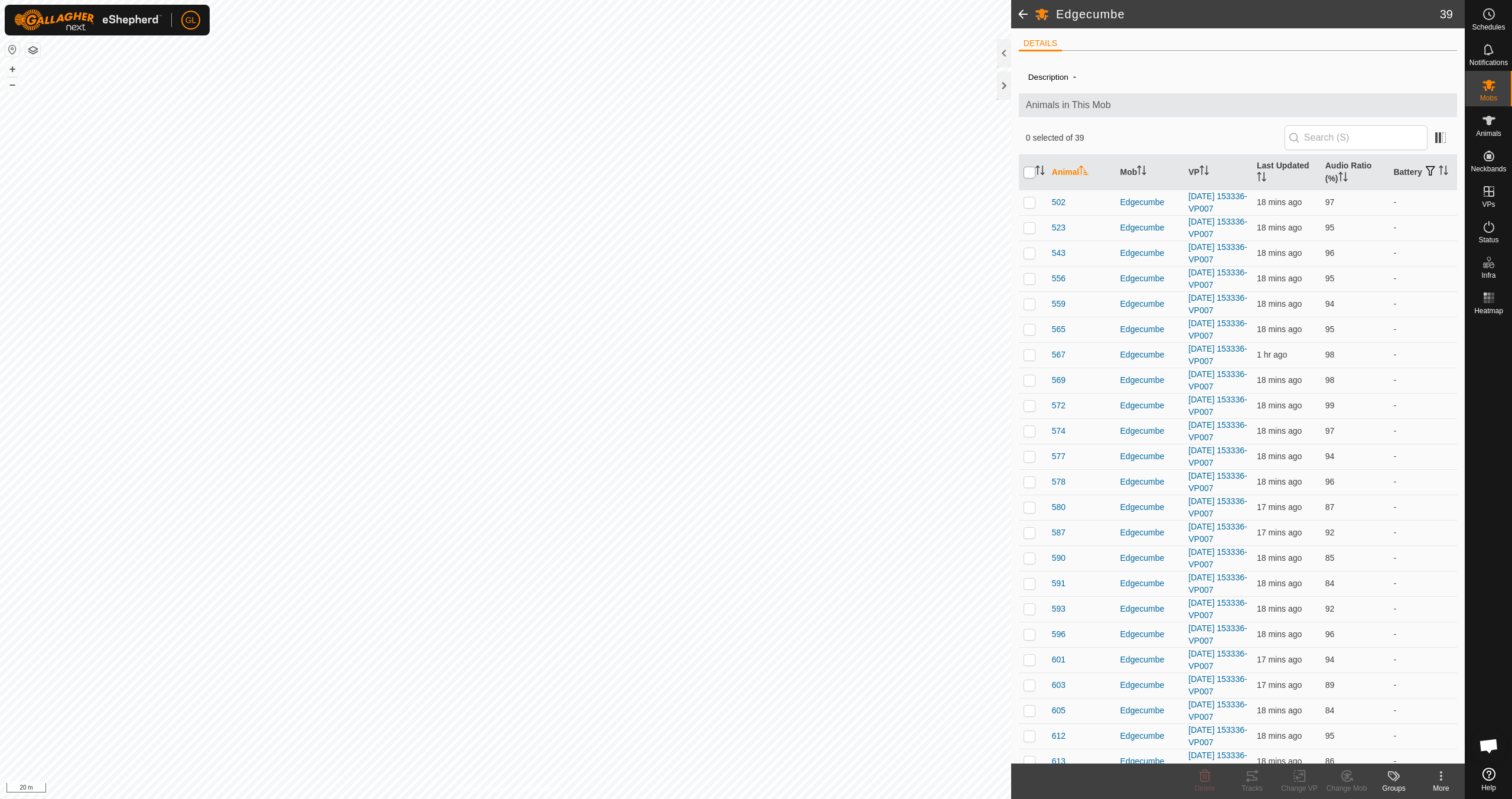
checkbox input "true"
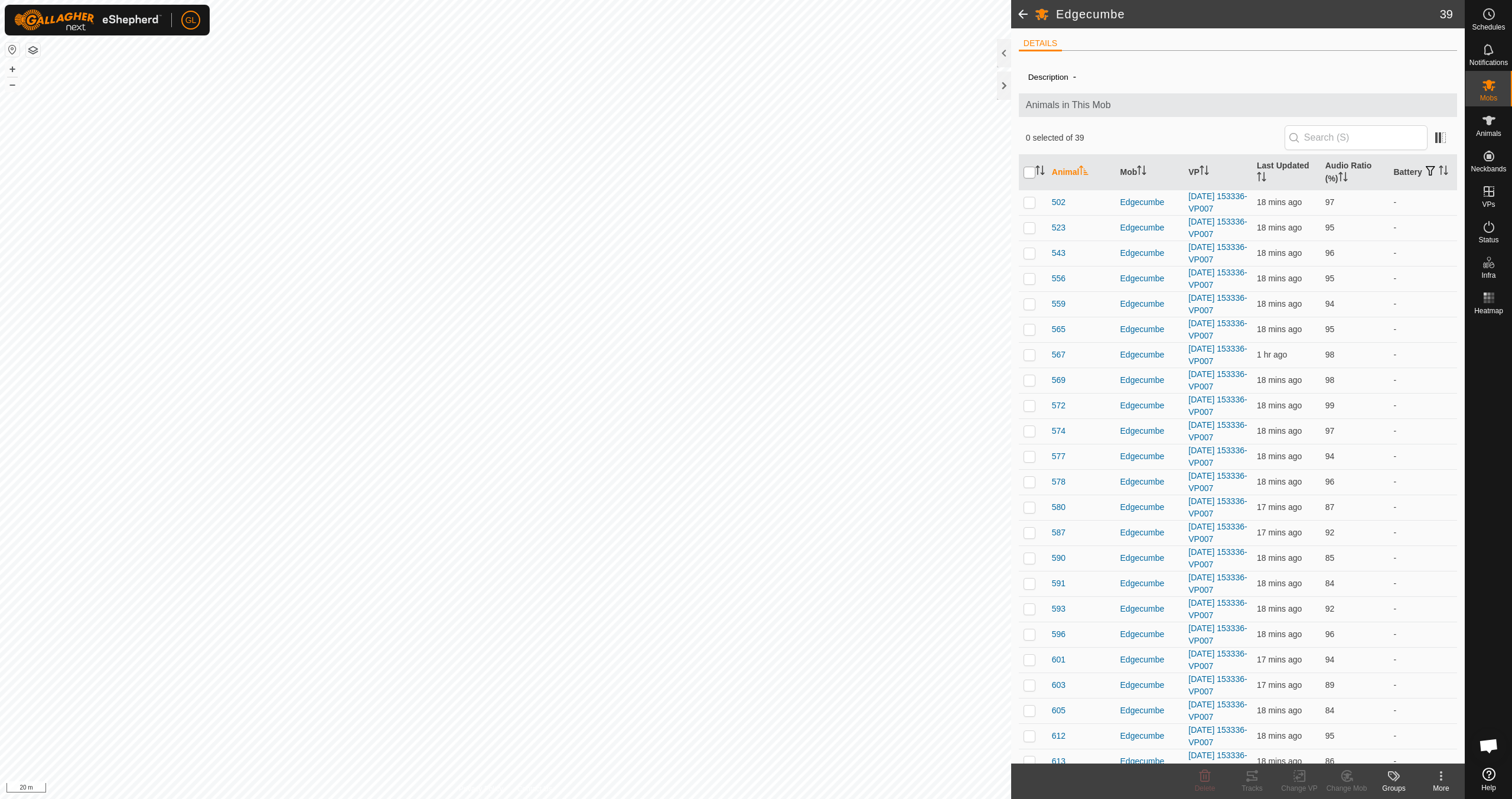
checkbox input "true"
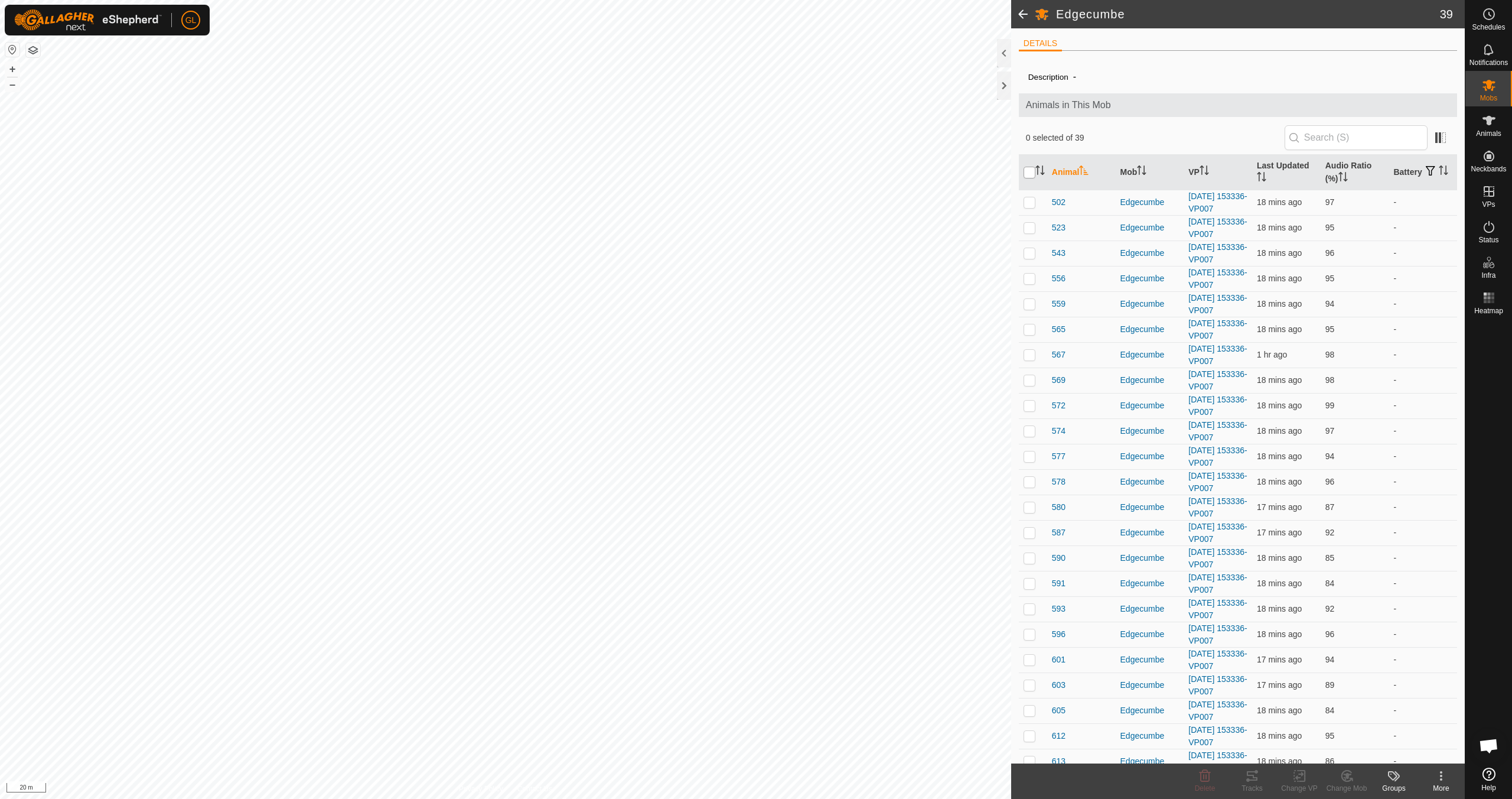
checkbox input "true"
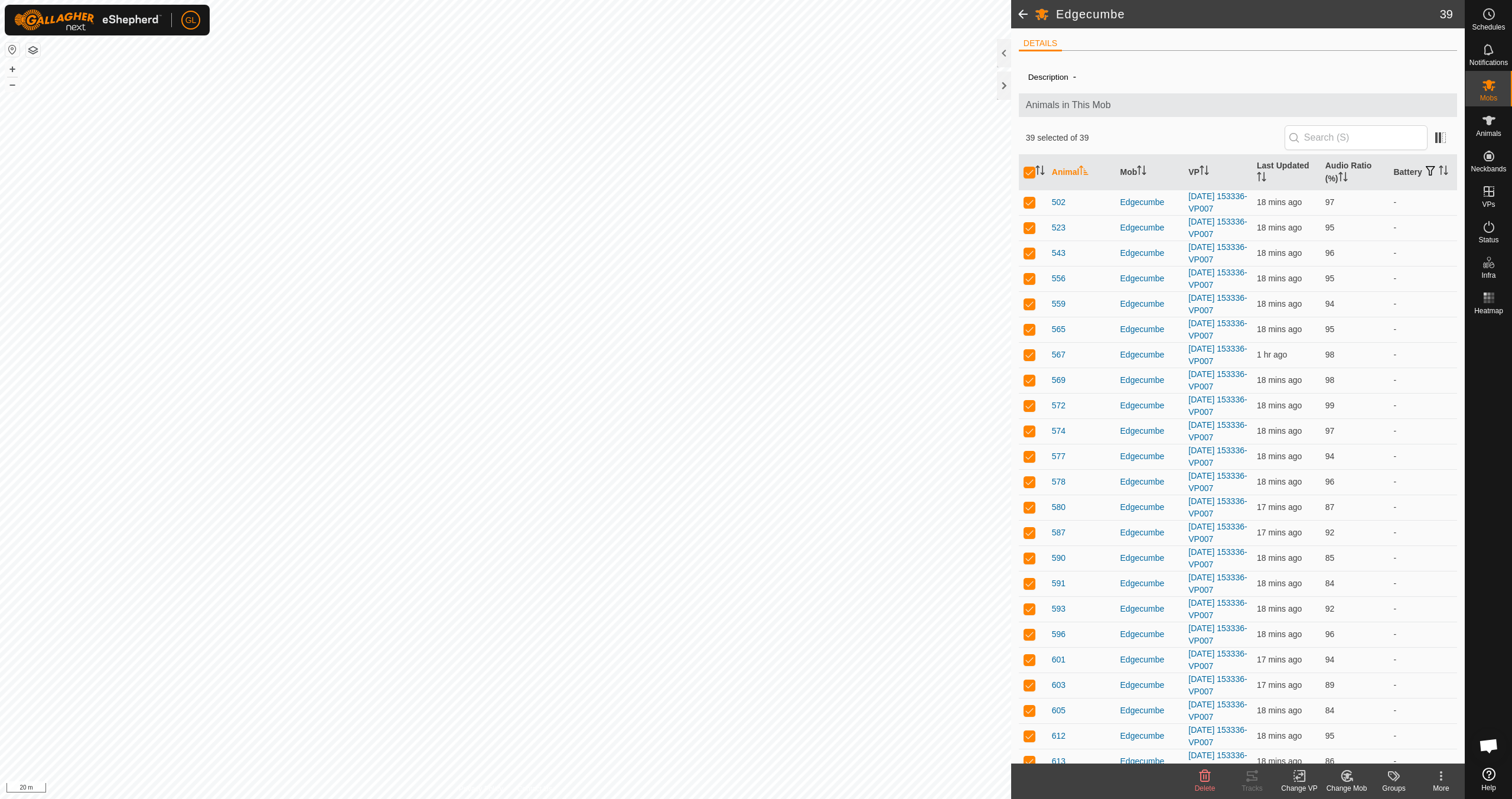
click at [1302, 779] on icon at bounding box center [1299, 775] width 15 height 14
click at [1330, 724] on link "Choose VP..." at bounding box center [1335, 725] width 117 height 24
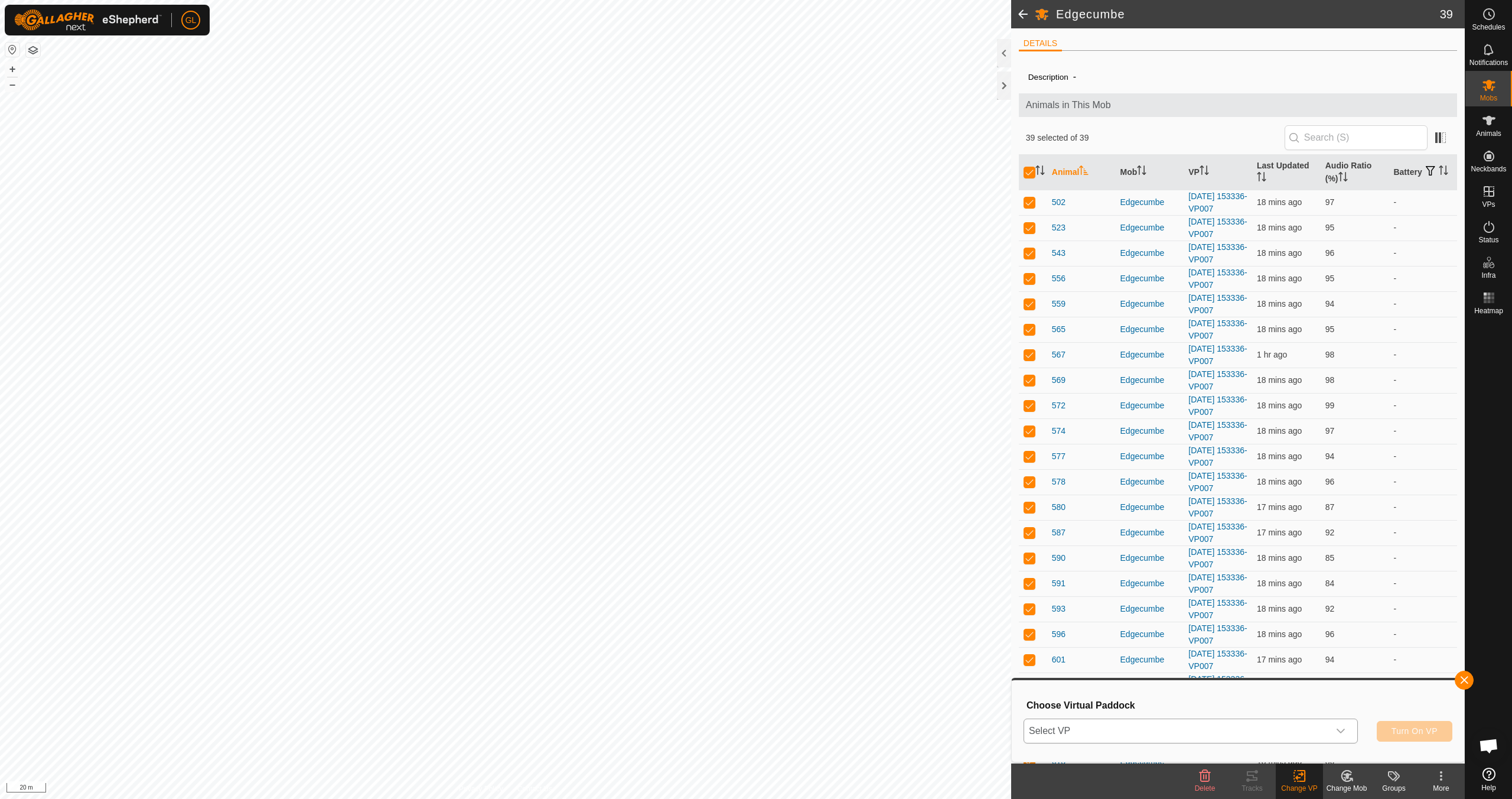
click at [1343, 730] on icon "dropdown trigger" at bounding box center [1341, 730] width 8 height 5
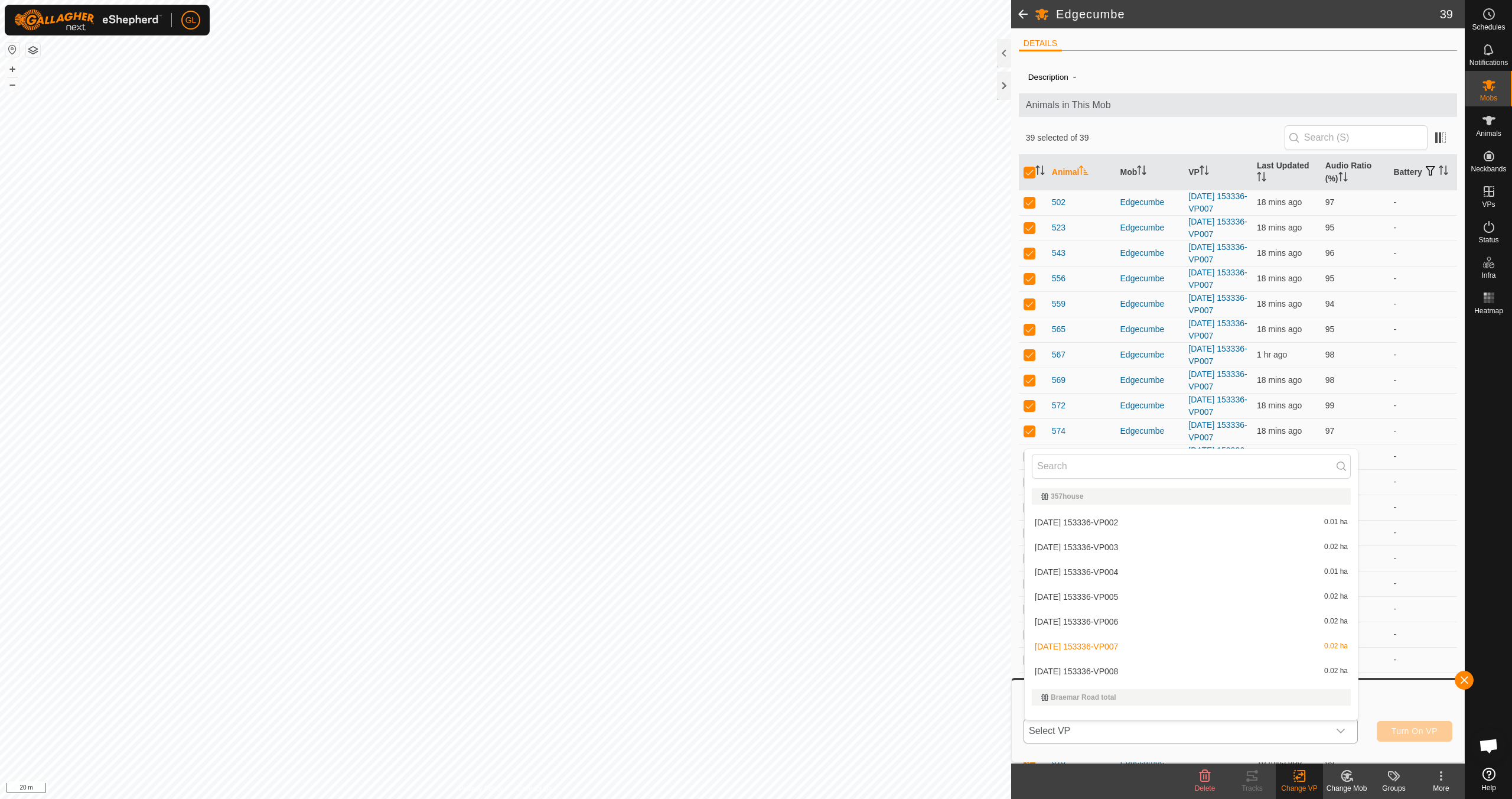
scroll to position [15, 0]
click at [1202, 608] on li "2025-08-28 153336-VP006 0.02 ha" at bounding box center [1191, 606] width 333 height 24
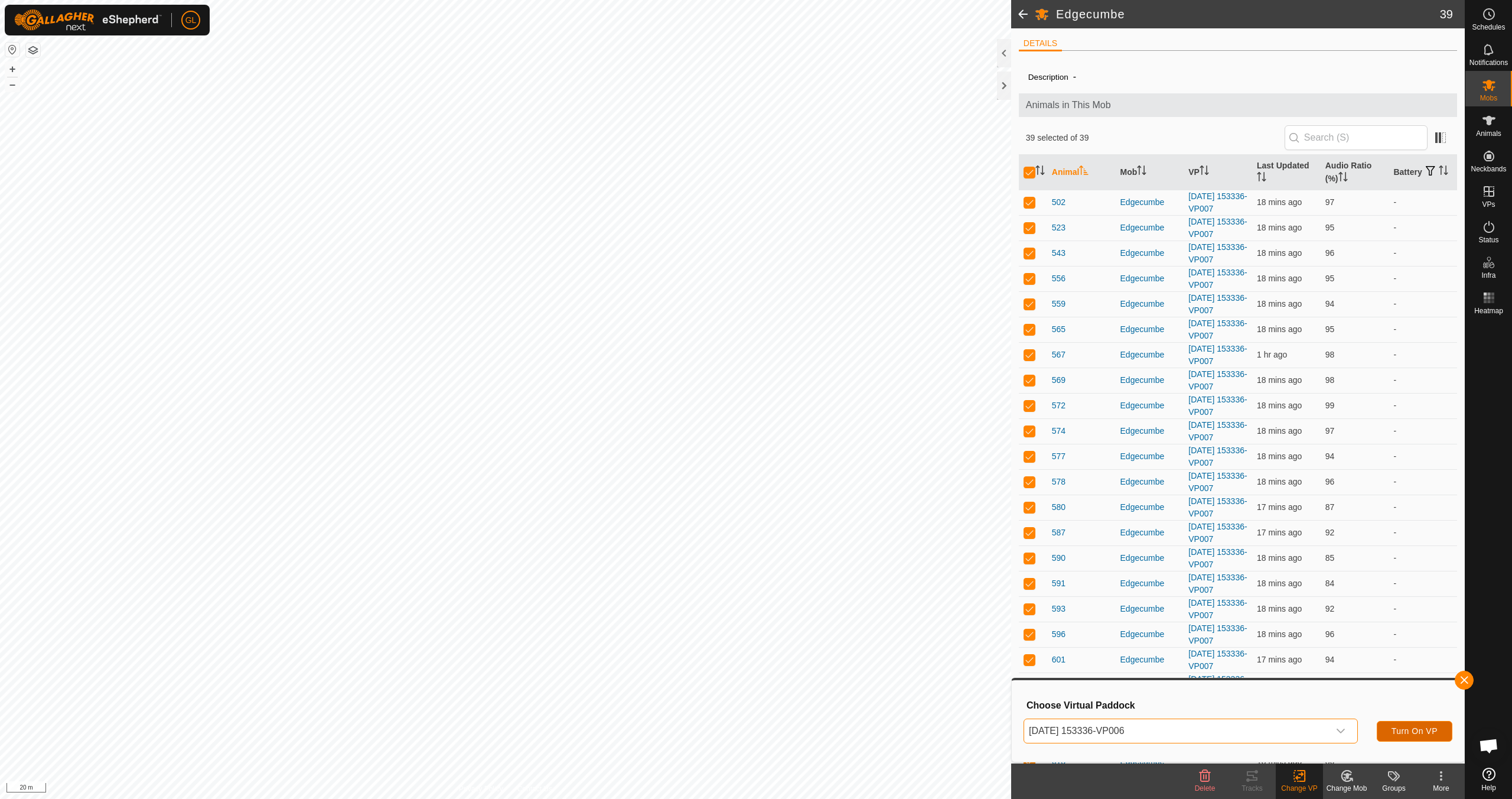
click at [1413, 732] on span "Turn On VP" at bounding box center [1414, 730] width 46 height 9
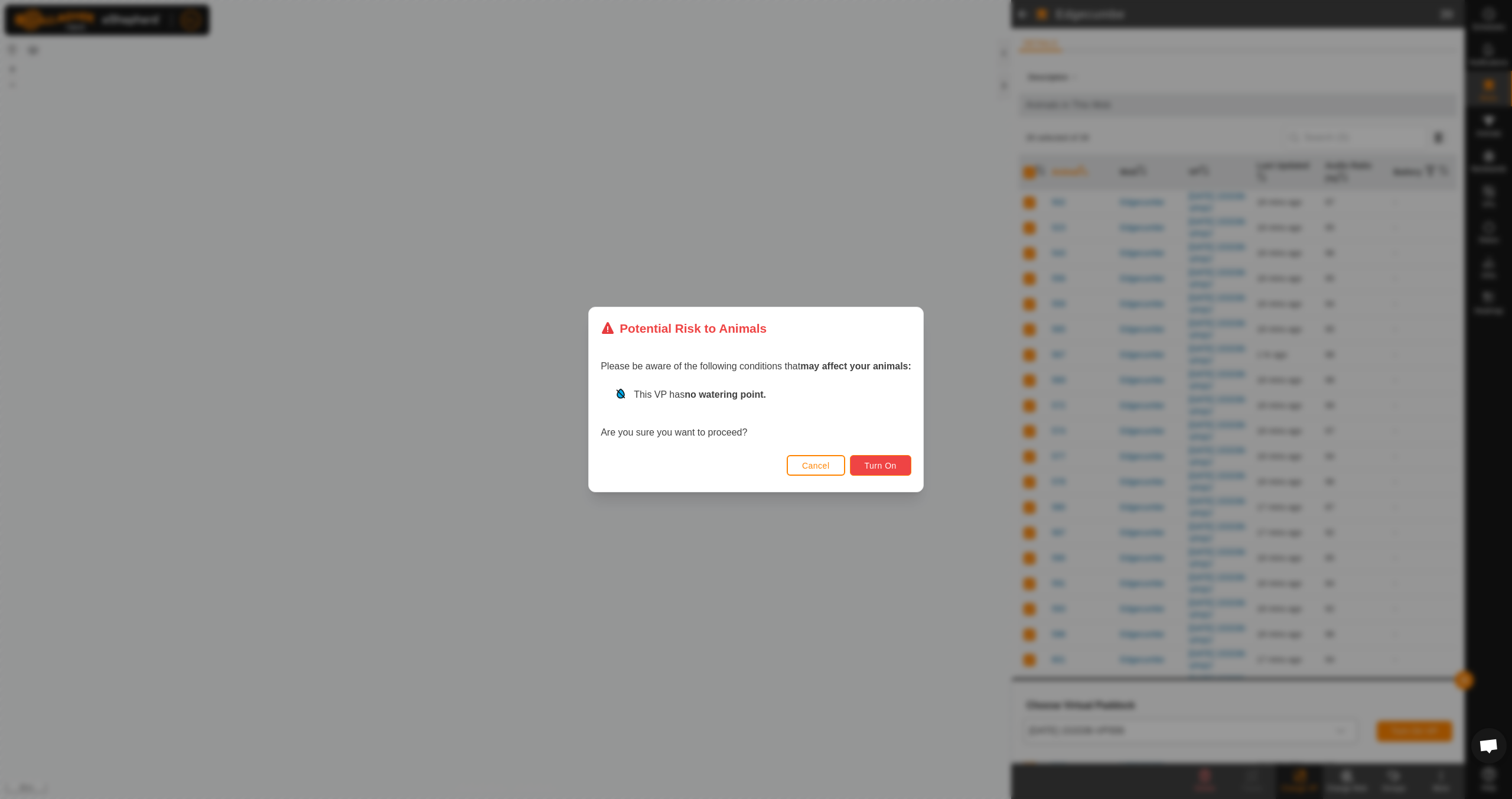
click at [888, 464] on span "Turn On" at bounding box center [881, 466] width 32 height 9
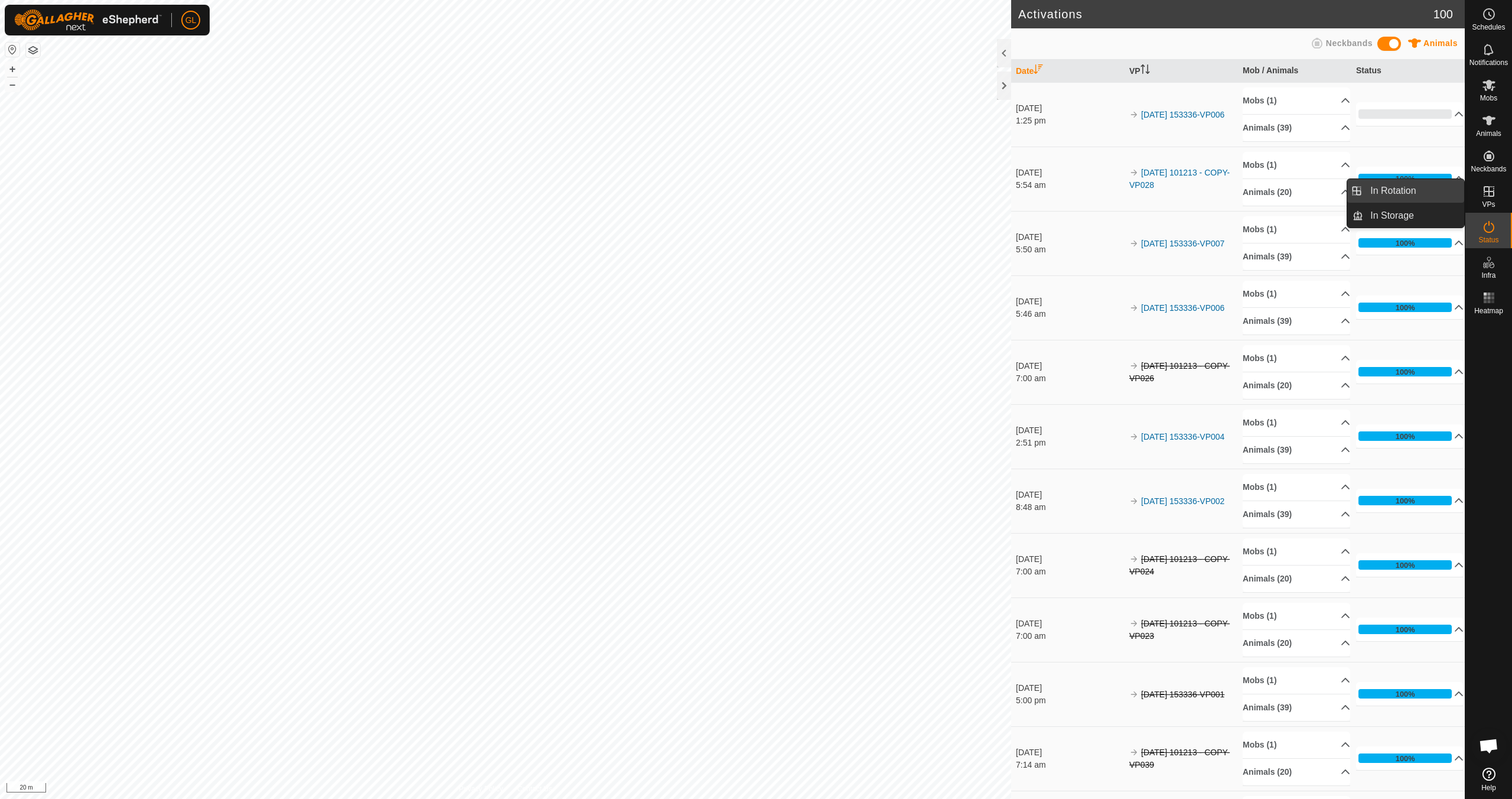
click at [1434, 193] on link "In Rotation" at bounding box center [1414, 191] width 101 height 24
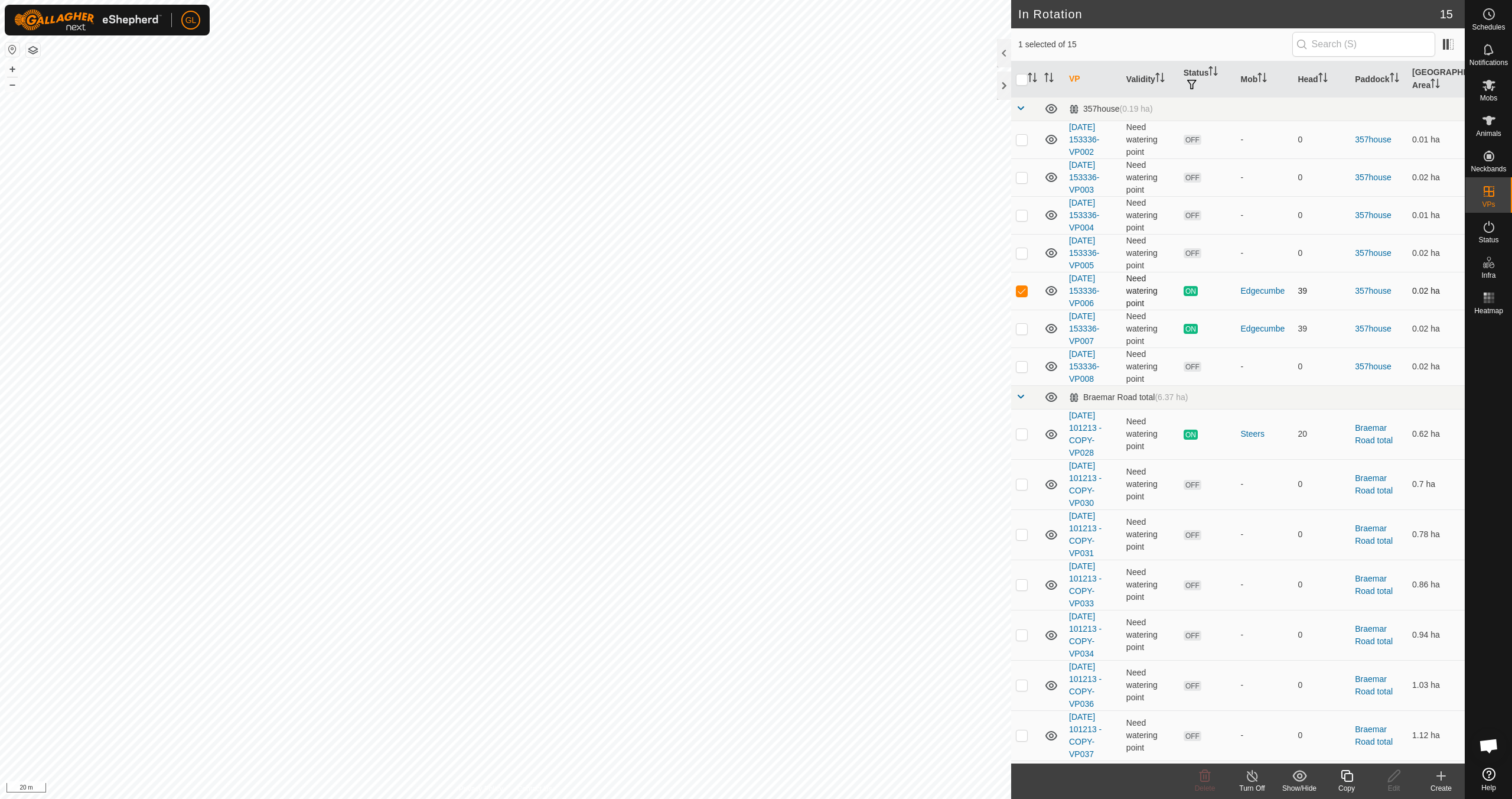
click at [1026, 292] on p-checkbox at bounding box center [1022, 291] width 12 height 9
checkbox input "false"
click at [1023, 251] on p-checkbox at bounding box center [1022, 253] width 12 height 9
checkbox input "true"
click at [1024, 217] on p-checkbox at bounding box center [1022, 215] width 12 height 9
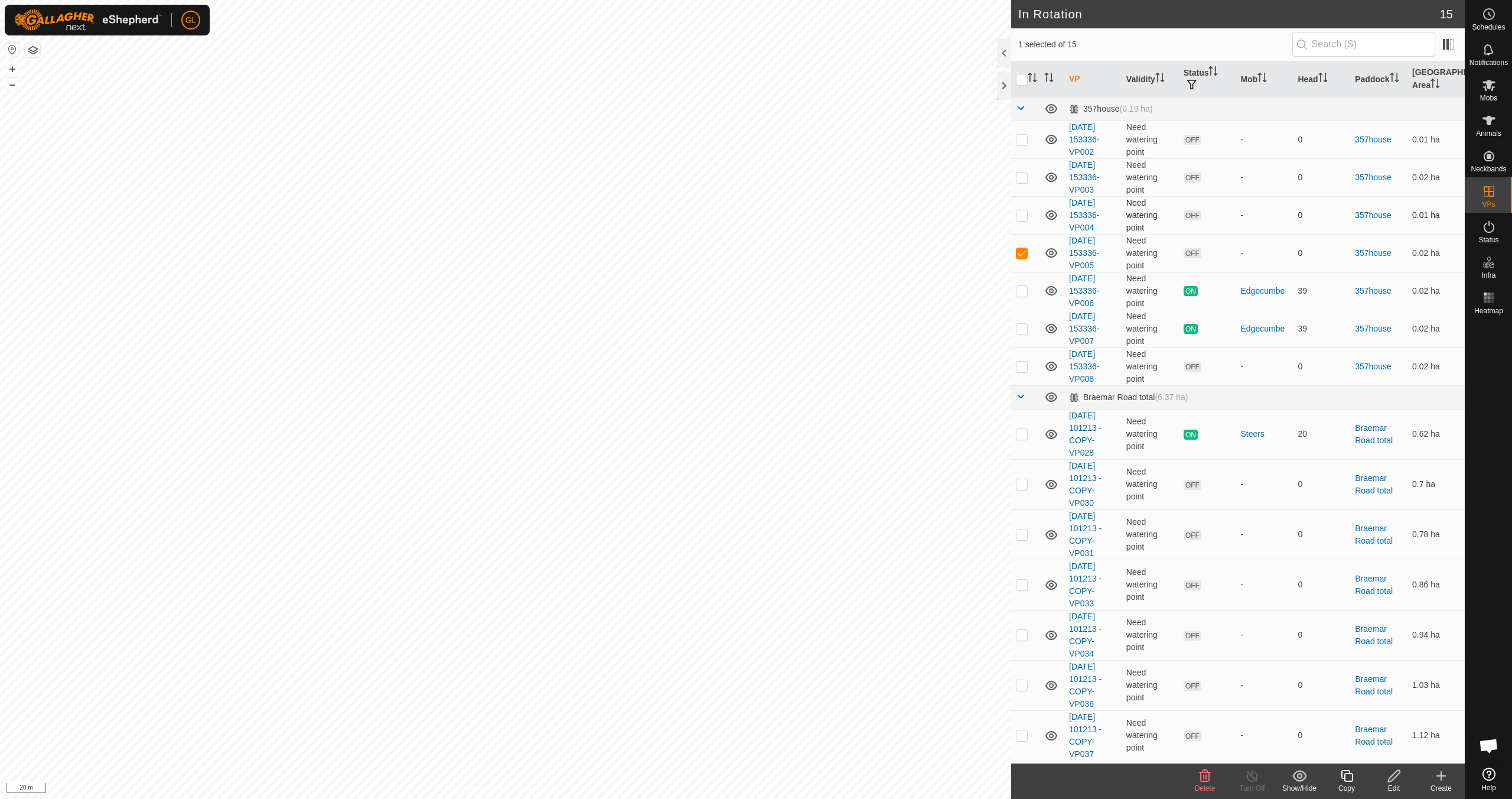
checkbox input "true"
click at [1023, 178] on p-checkbox at bounding box center [1022, 177] width 12 height 9
checkbox input "true"
click at [1024, 139] on p-checkbox at bounding box center [1022, 139] width 12 height 9
click at [1203, 780] on icon at bounding box center [1206, 775] width 14 height 14
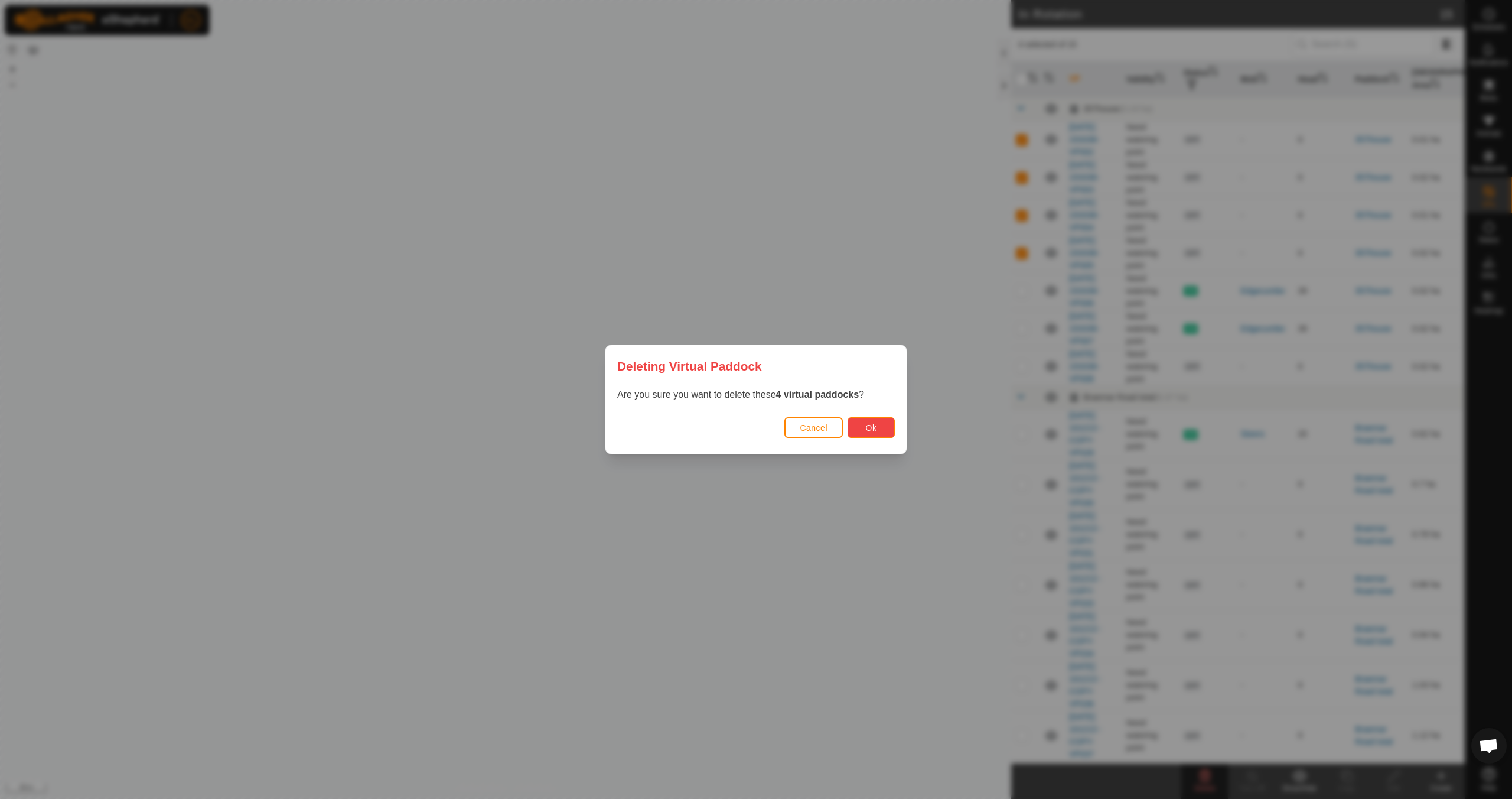
click at [874, 424] on span "Ok" at bounding box center [871, 428] width 11 height 9
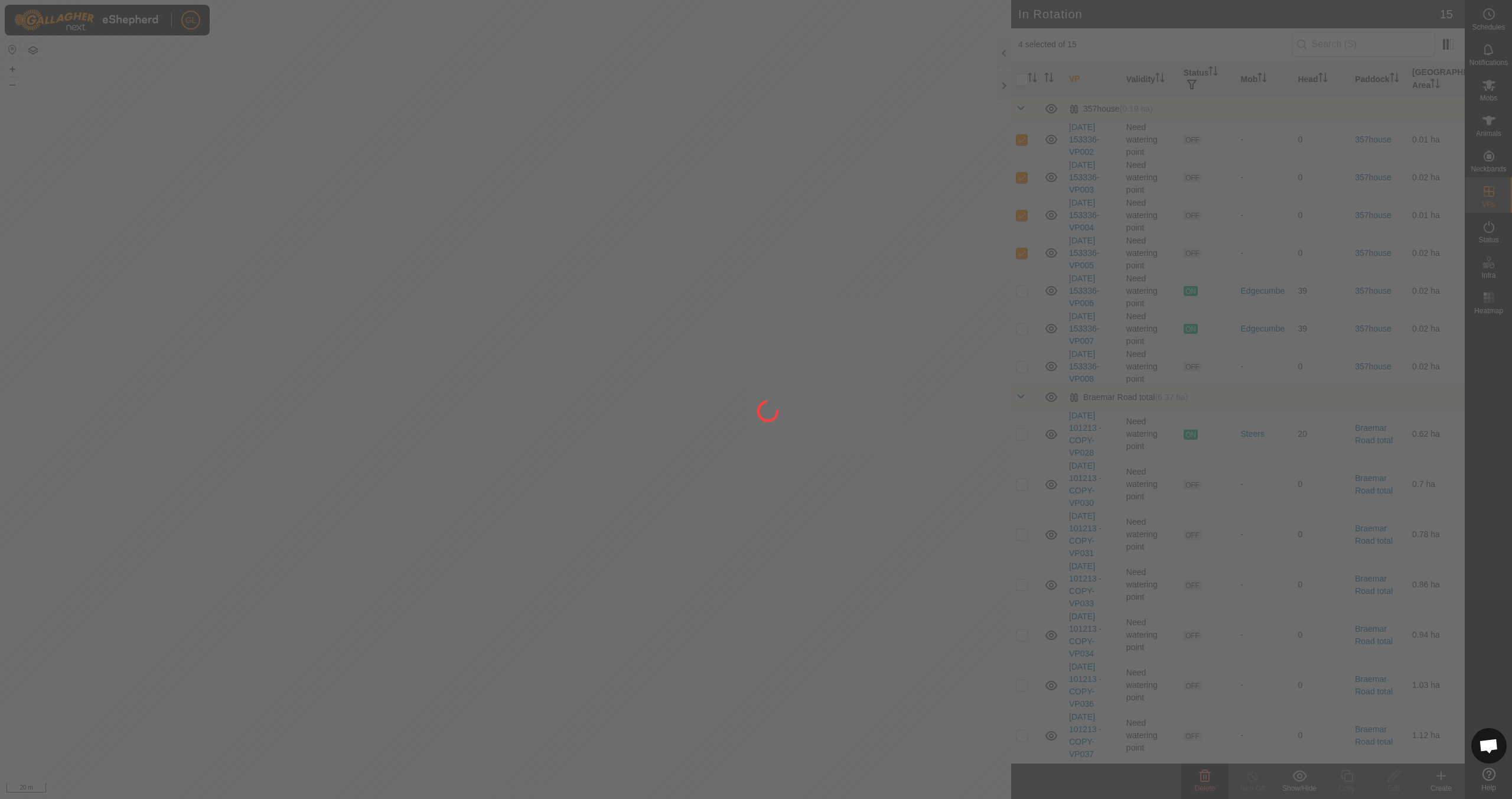
checkbox input "false"
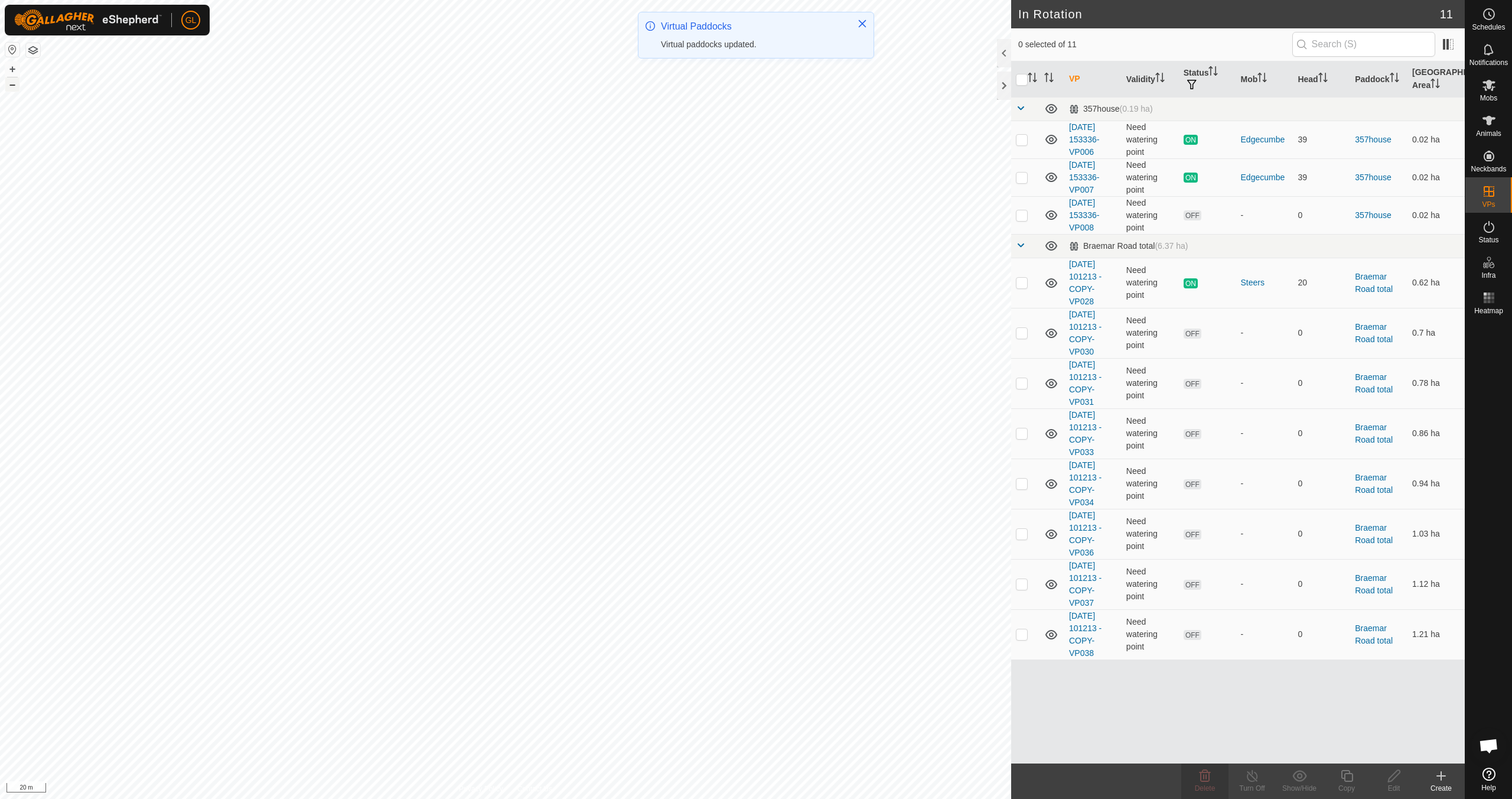
click at [10, 84] on button "–" at bounding box center [13, 84] width 14 height 14
